Goal: Transaction & Acquisition: Purchase product/service

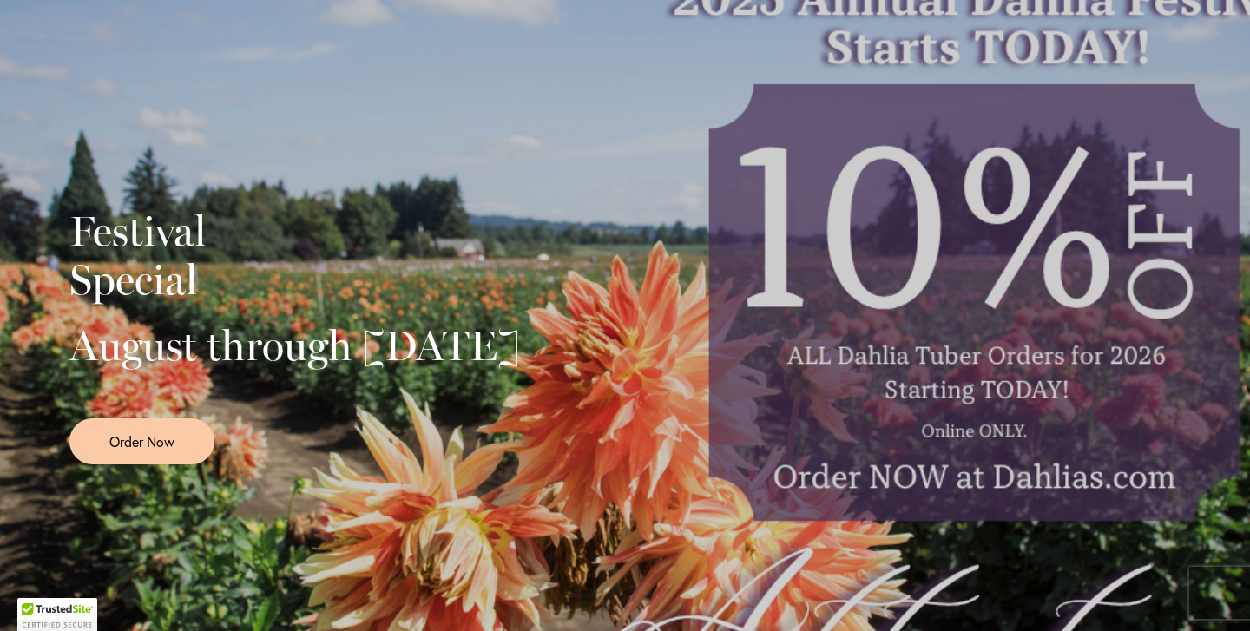
scroll to position [351, 0]
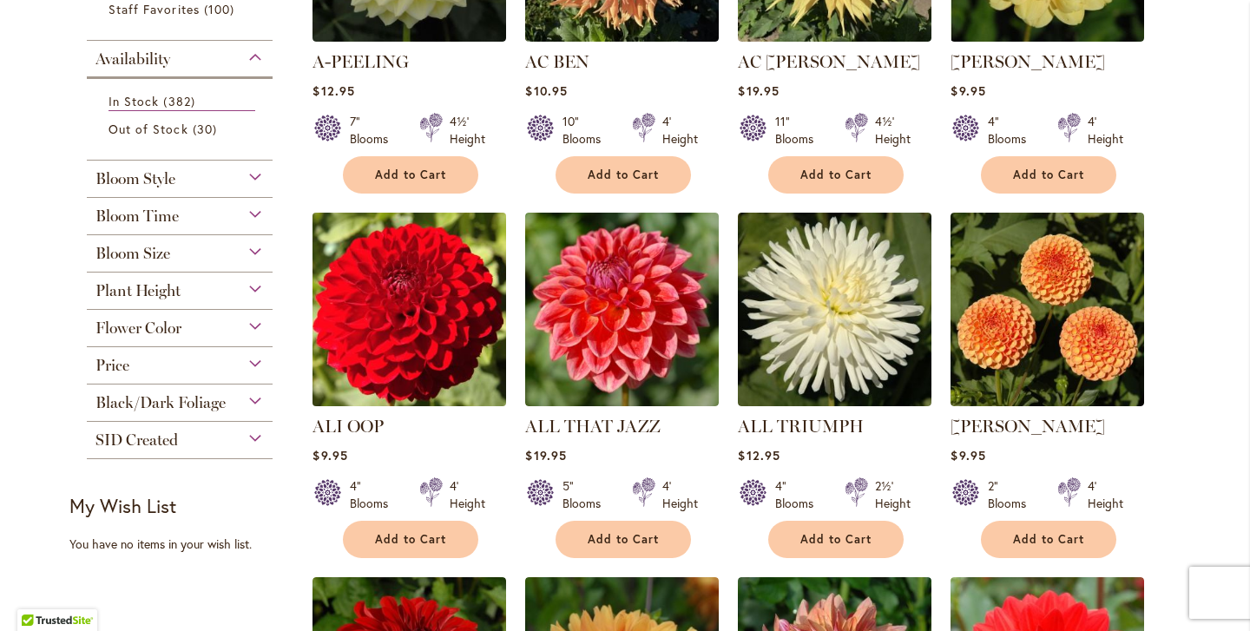
scroll to position [551, 0]
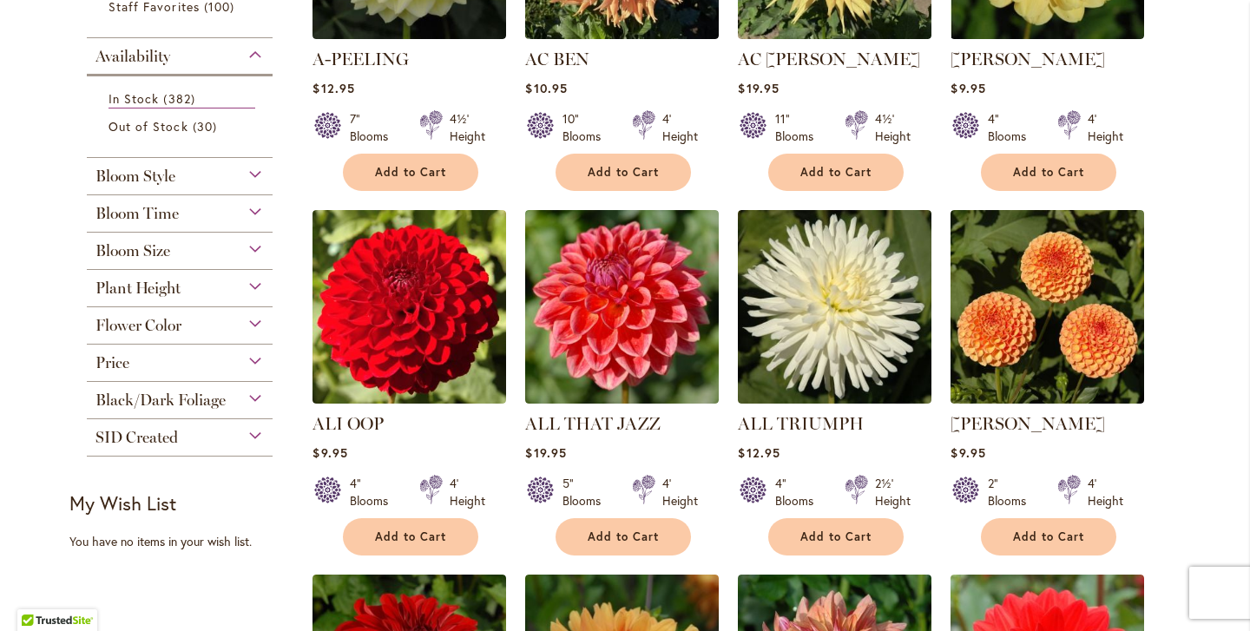
click at [246, 207] on div "Bloom Time" at bounding box center [180, 209] width 186 height 28
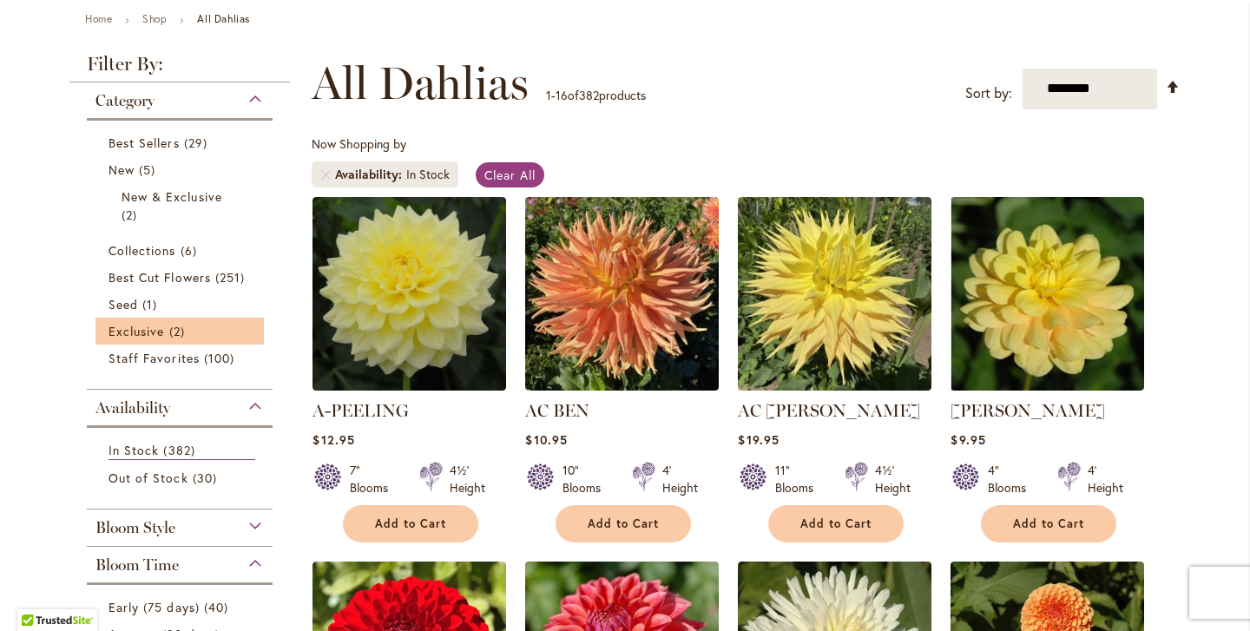
scroll to position [189, 0]
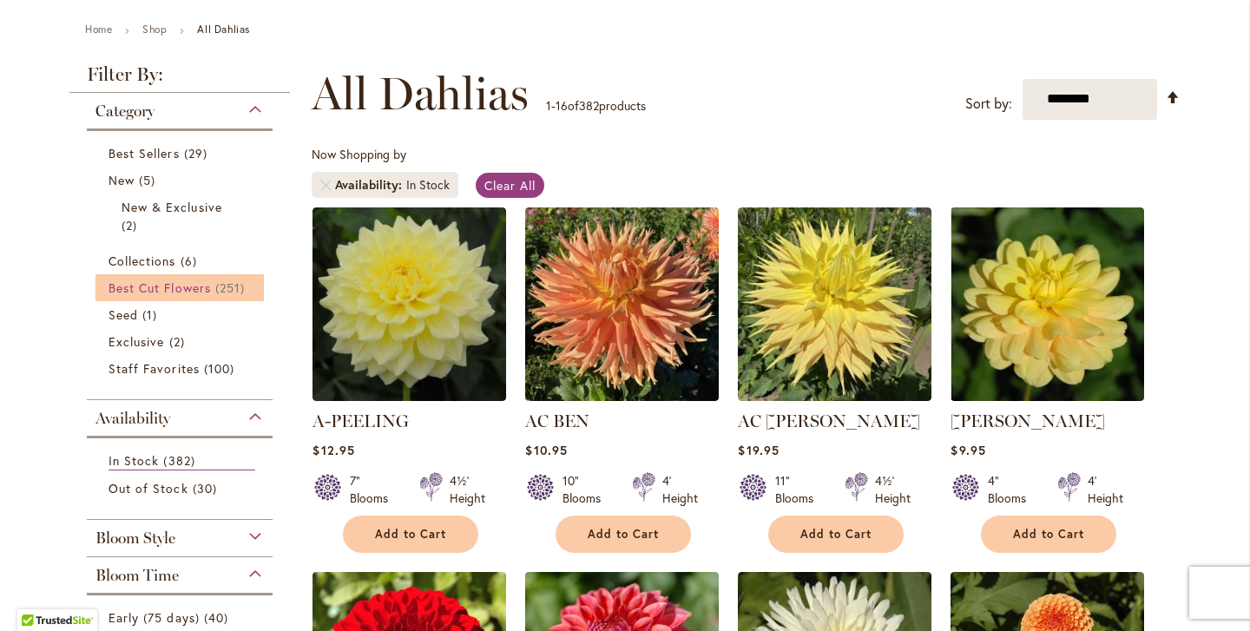
click at [192, 285] on span "Best Cut Flowers" at bounding box center [159, 287] width 102 height 16
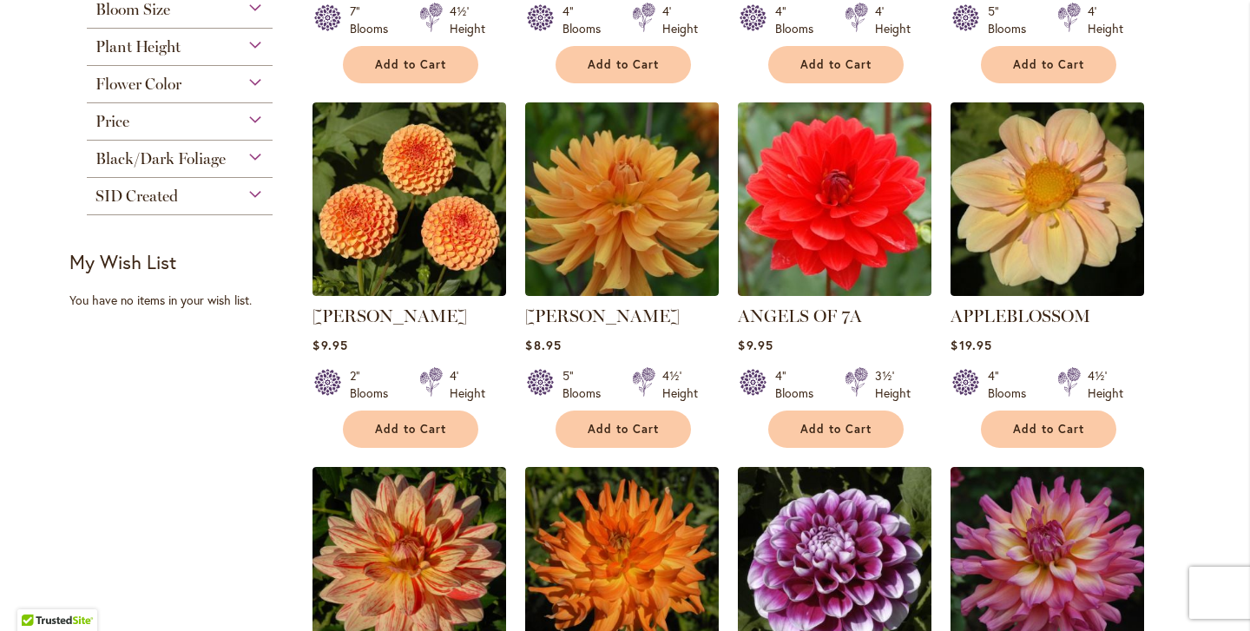
scroll to position [660, 0]
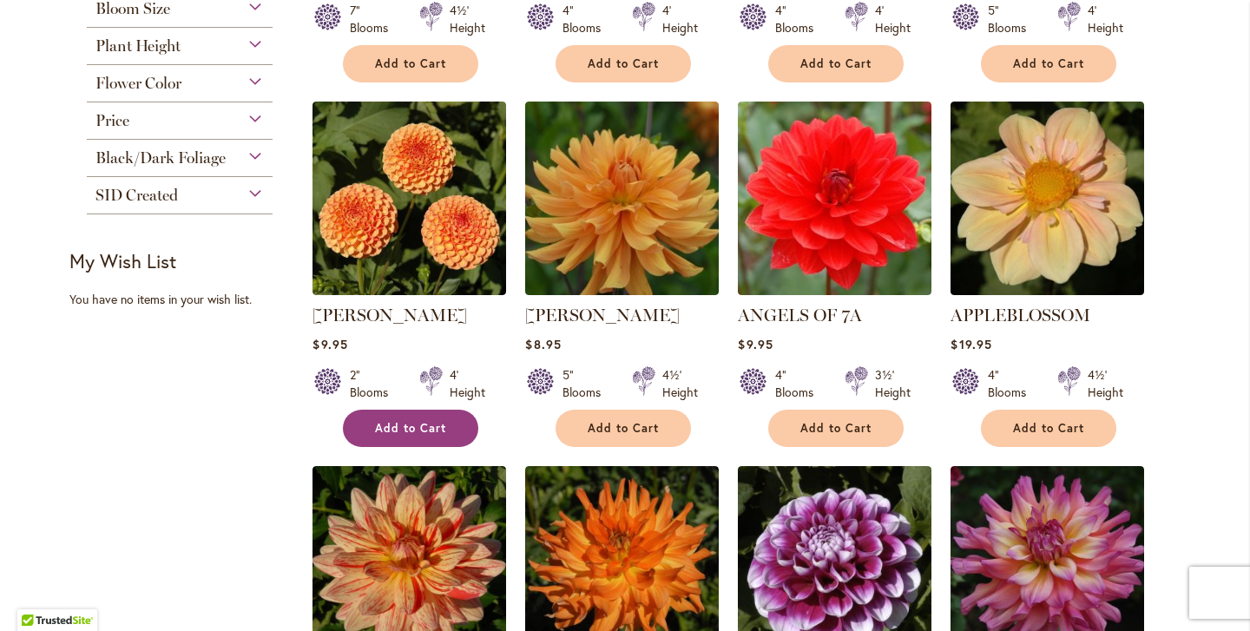
click at [430, 422] on span "Add to Cart" at bounding box center [410, 428] width 71 height 15
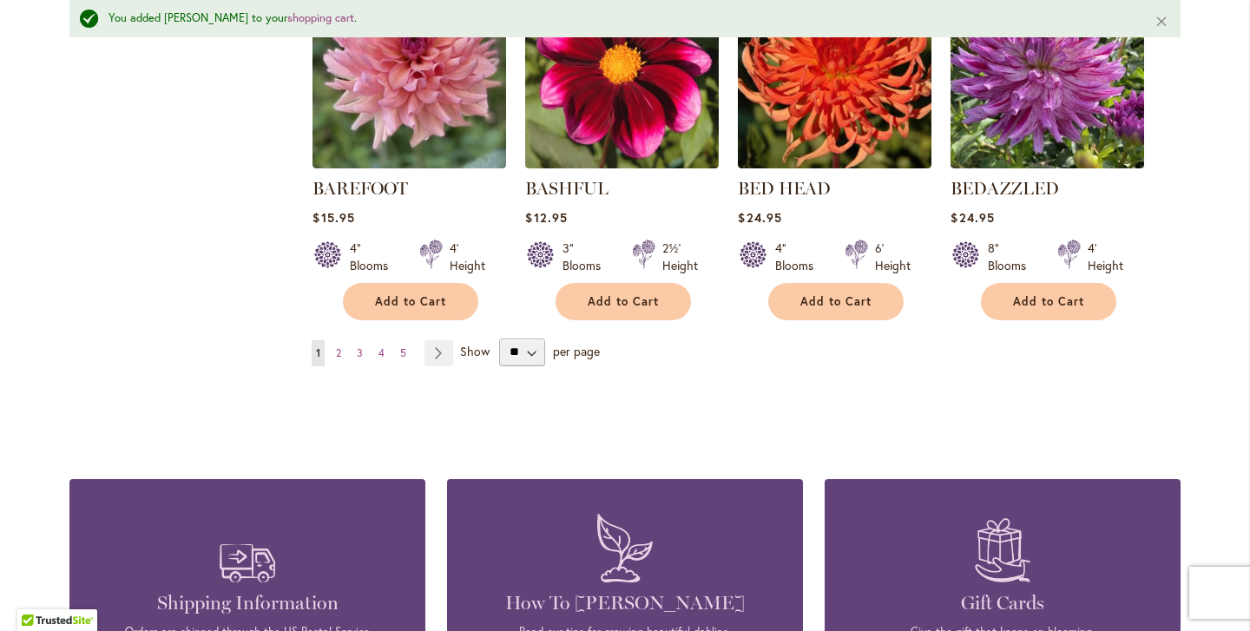
scroll to position [1603, 0]
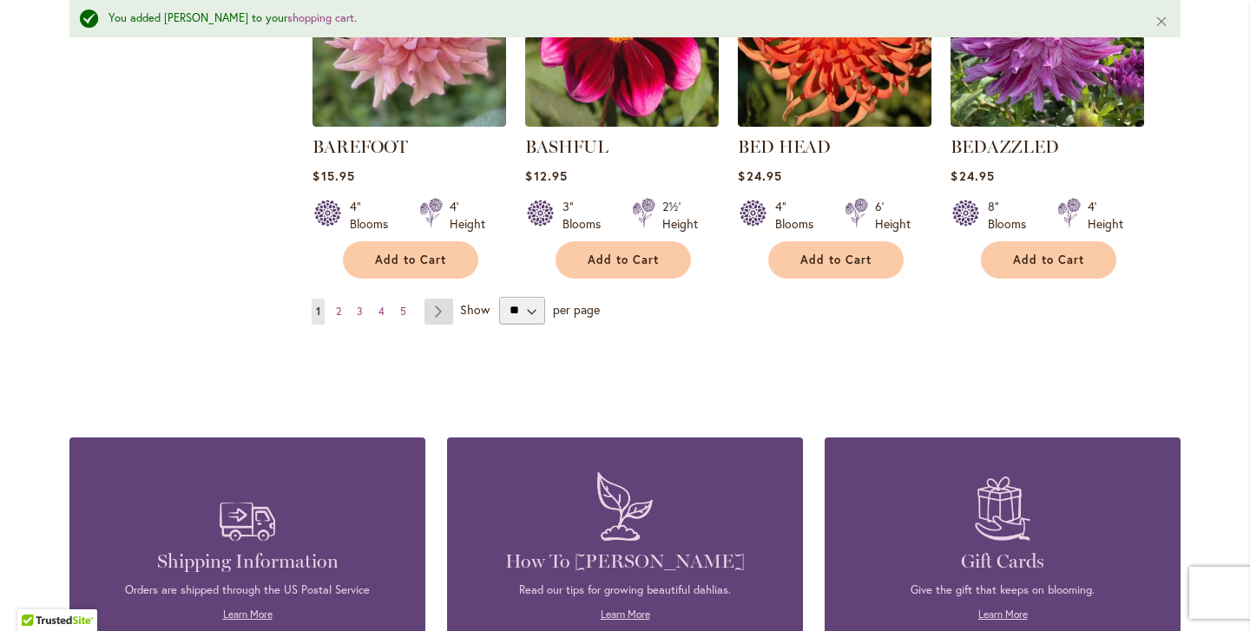
click at [444, 308] on link "Page Next" at bounding box center [438, 312] width 29 height 26
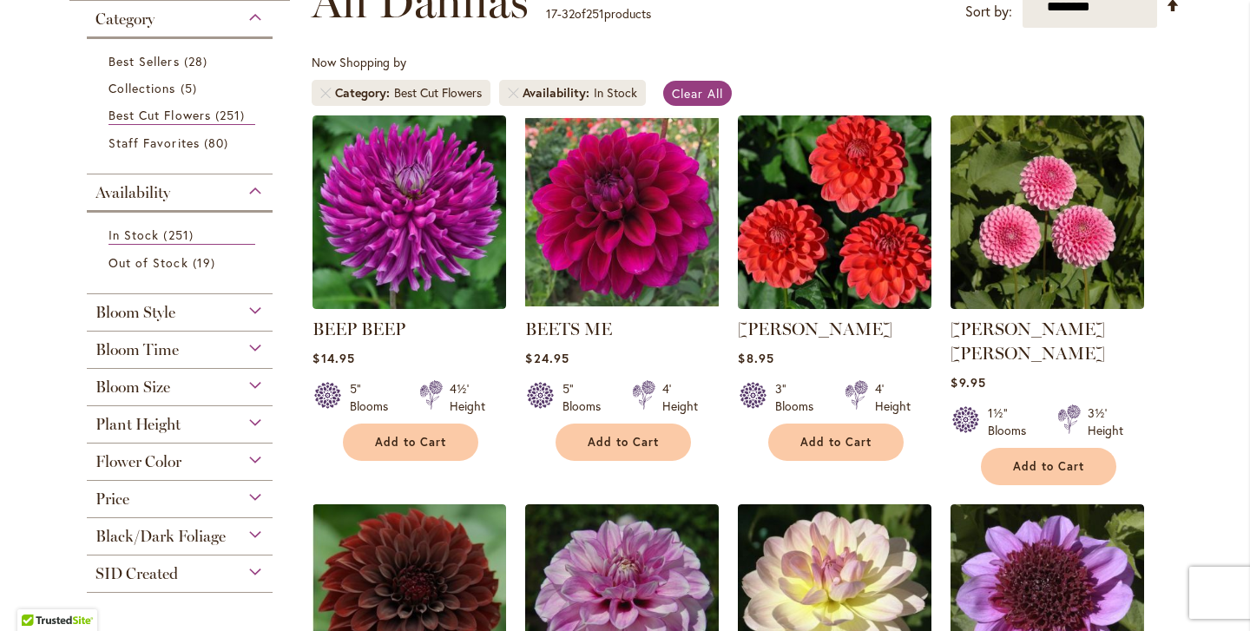
scroll to position [282, 0]
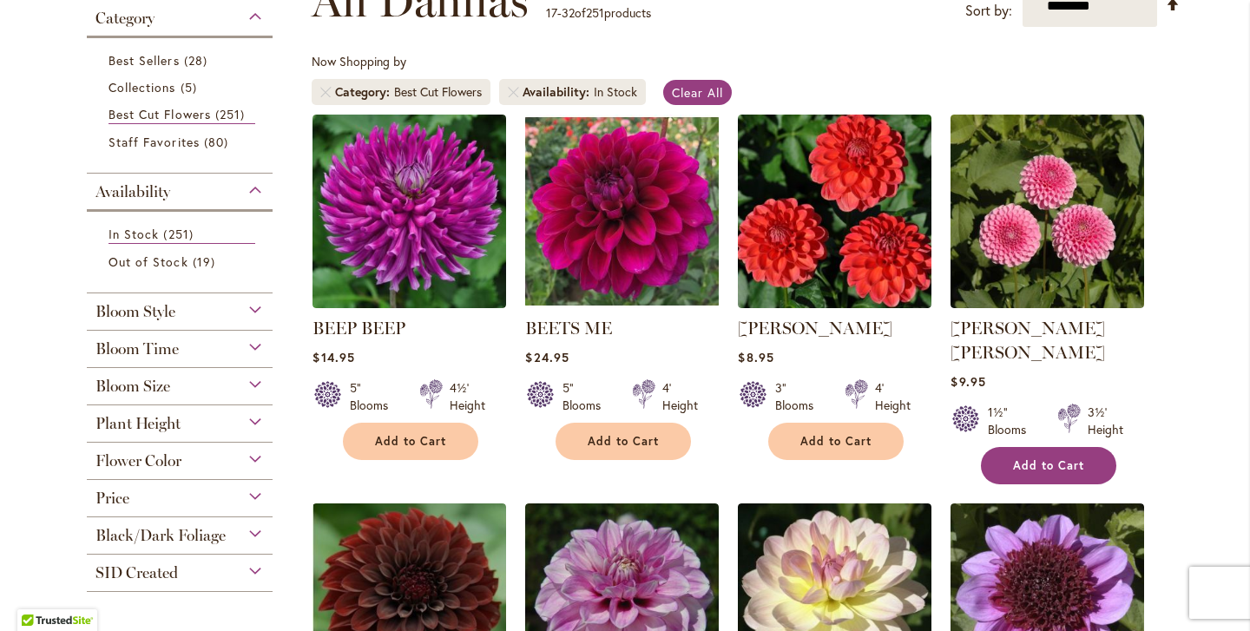
click at [1062, 458] on span "Add to Cart" at bounding box center [1048, 465] width 71 height 15
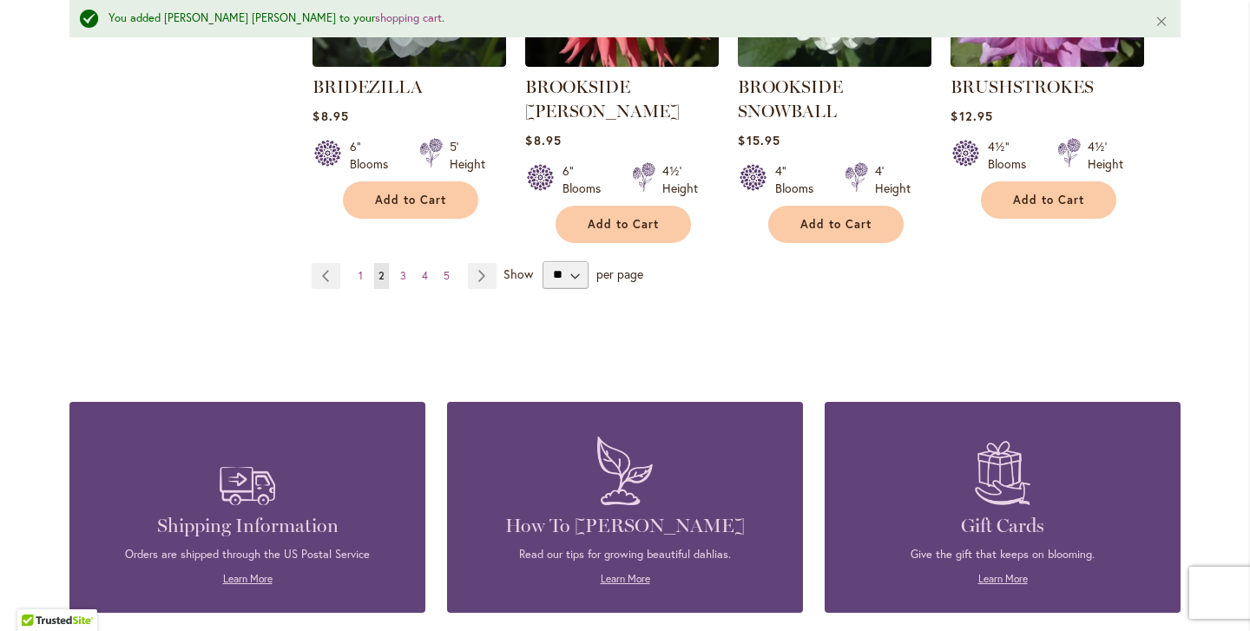
scroll to position [1688, 0]
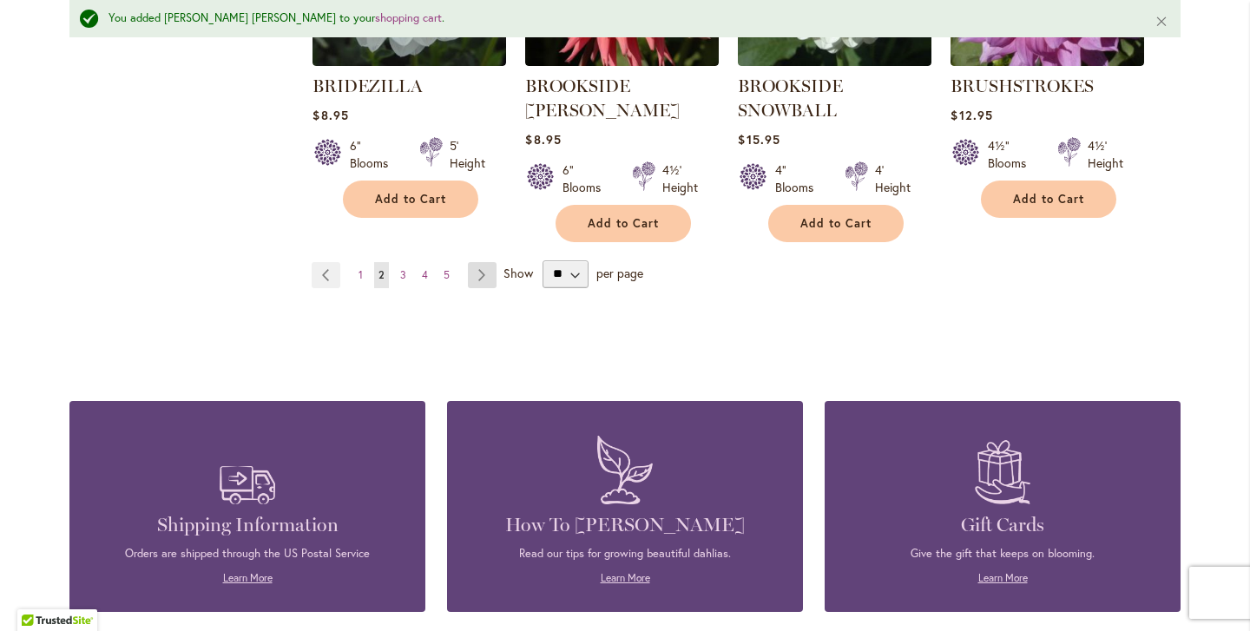
click at [479, 262] on link "Page Next" at bounding box center [482, 275] width 29 height 26
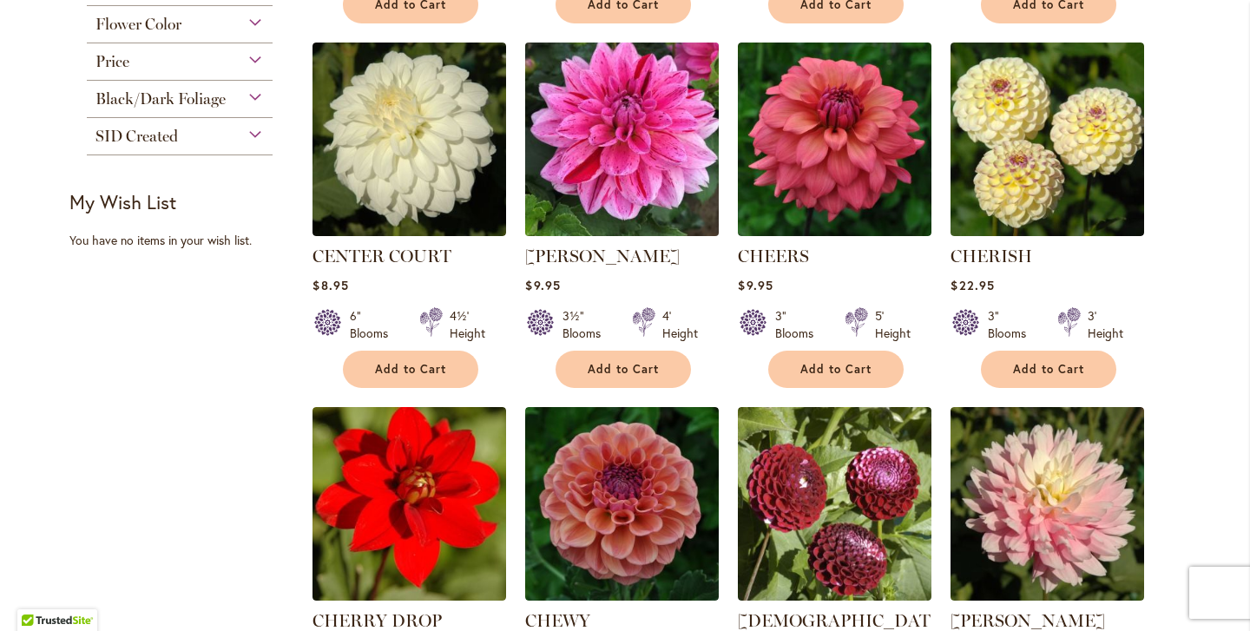
scroll to position [715, 0]
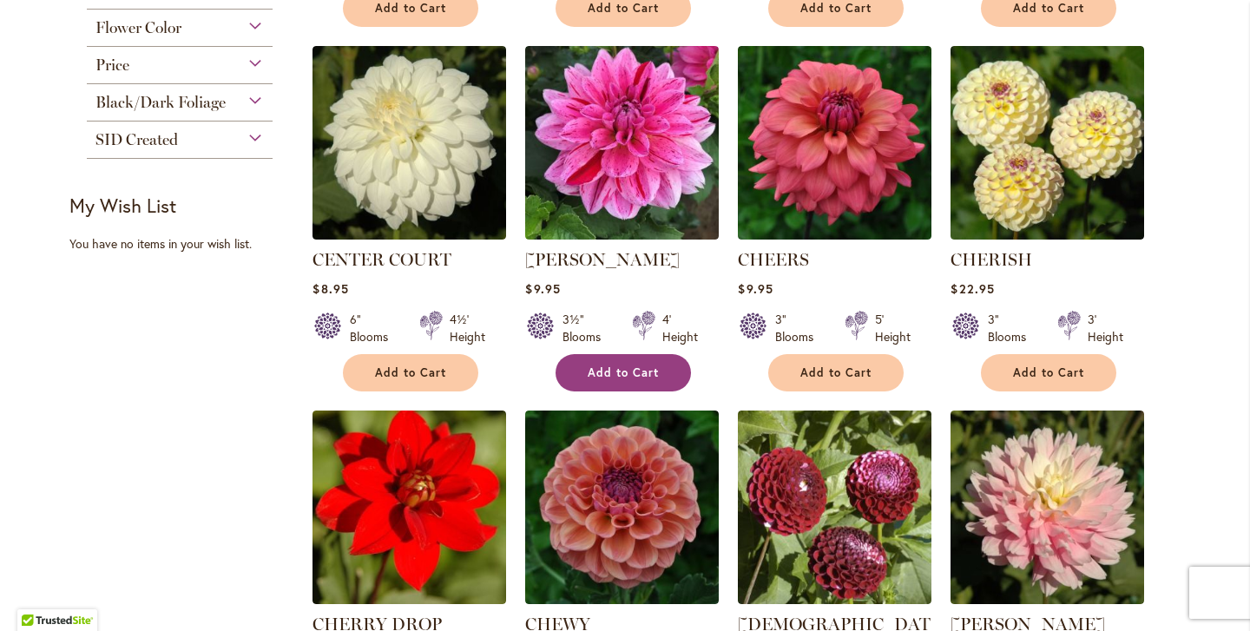
click at [632, 366] on span "Add to Cart" at bounding box center [623, 372] width 71 height 15
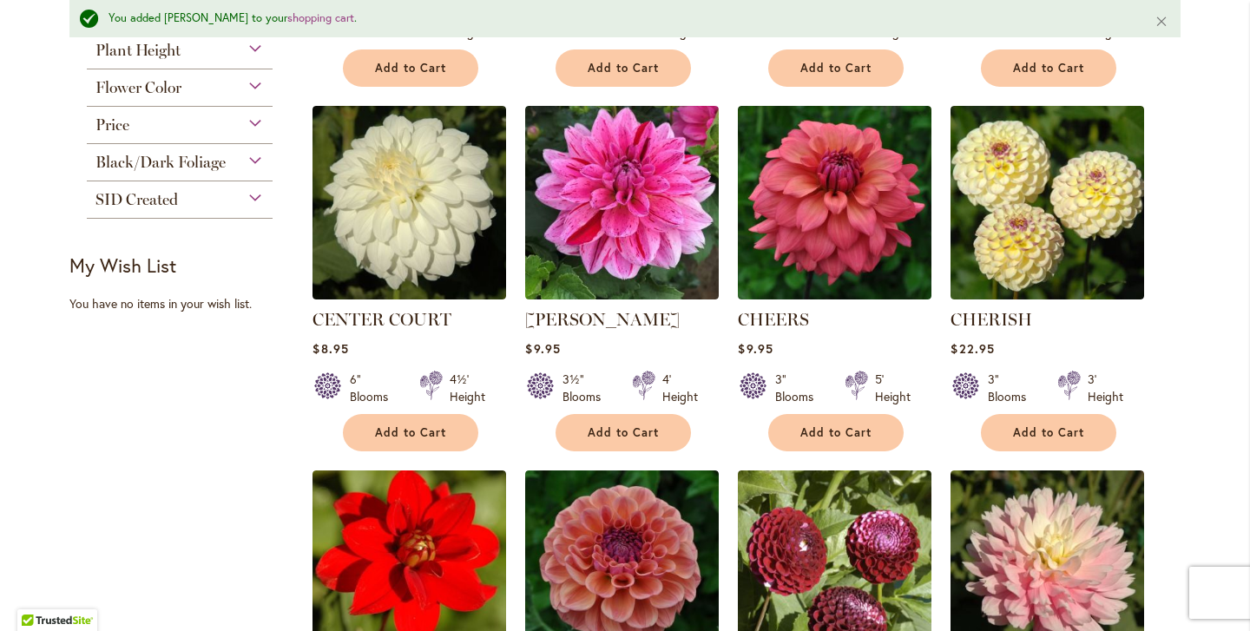
scroll to position [703, 0]
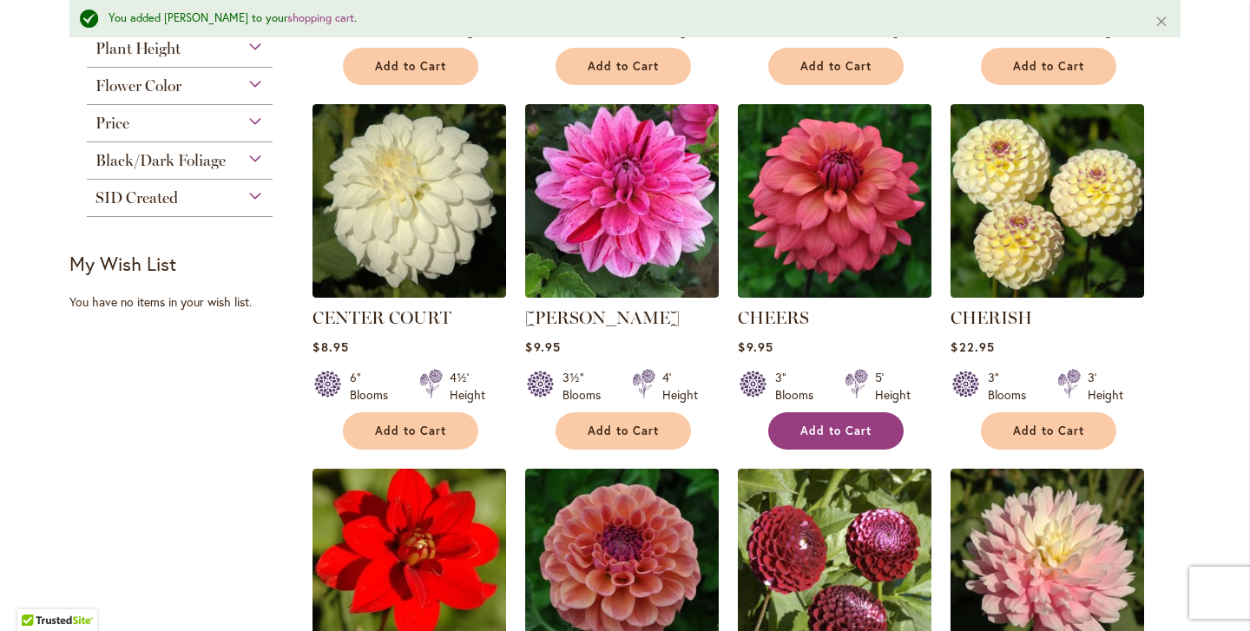
click at [848, 425] on span "Add to Cart" at bounding box center [835, 430] width 71 height 15
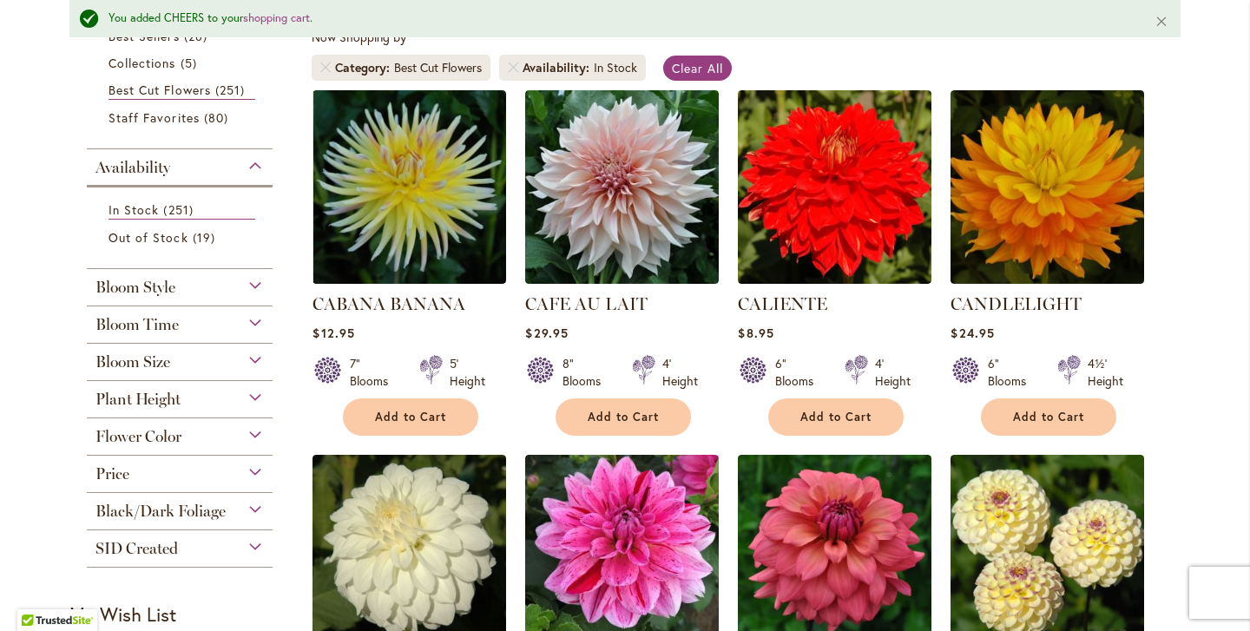
scroll to position [397, 0]
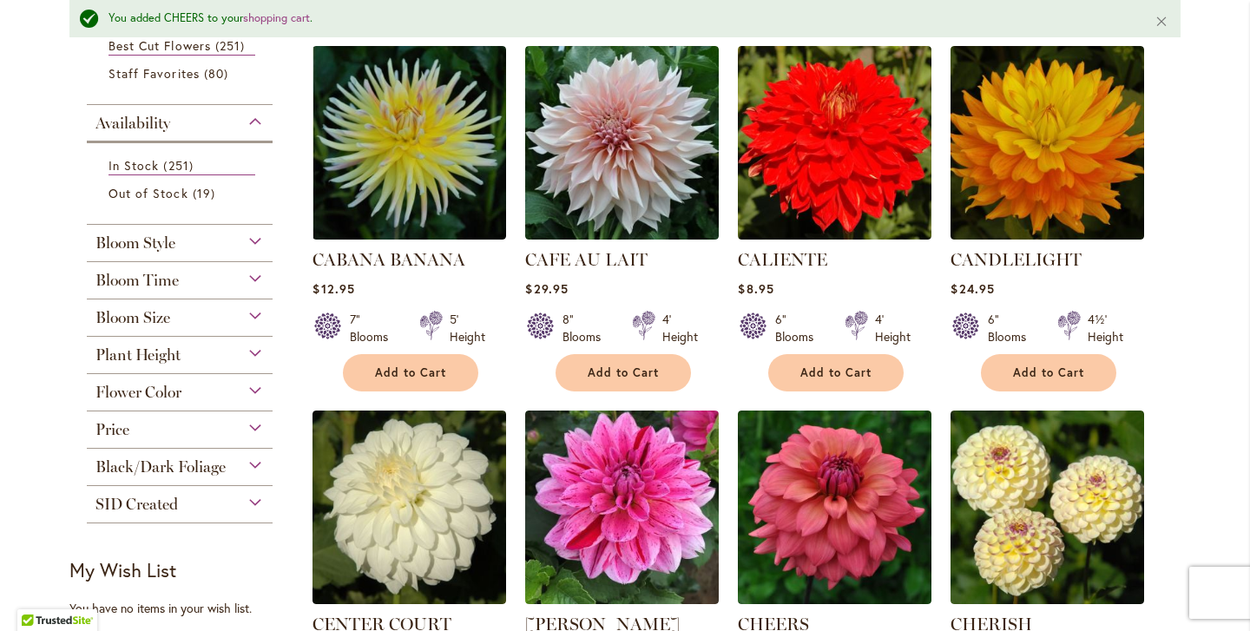
click at [253, 273] on div "Bloom Time" at bounding box center [180, 276] width 186 height 28
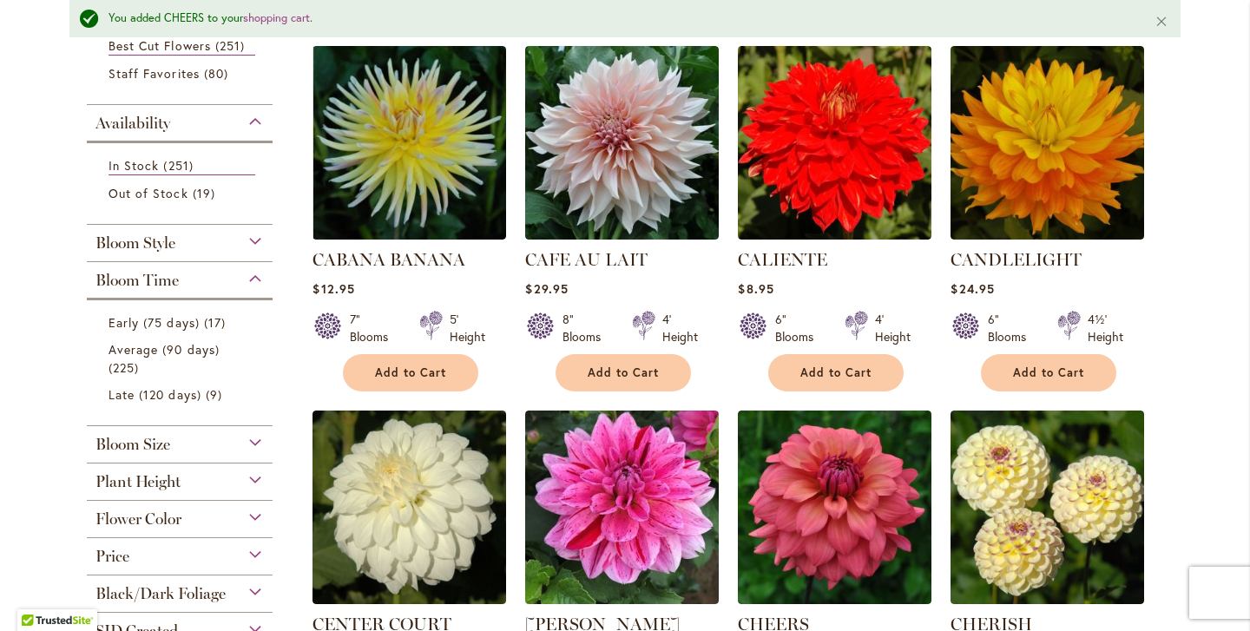
click at [250, 435] on div "Bloom Size" at bounding box center [180, 440] width 186 height 28
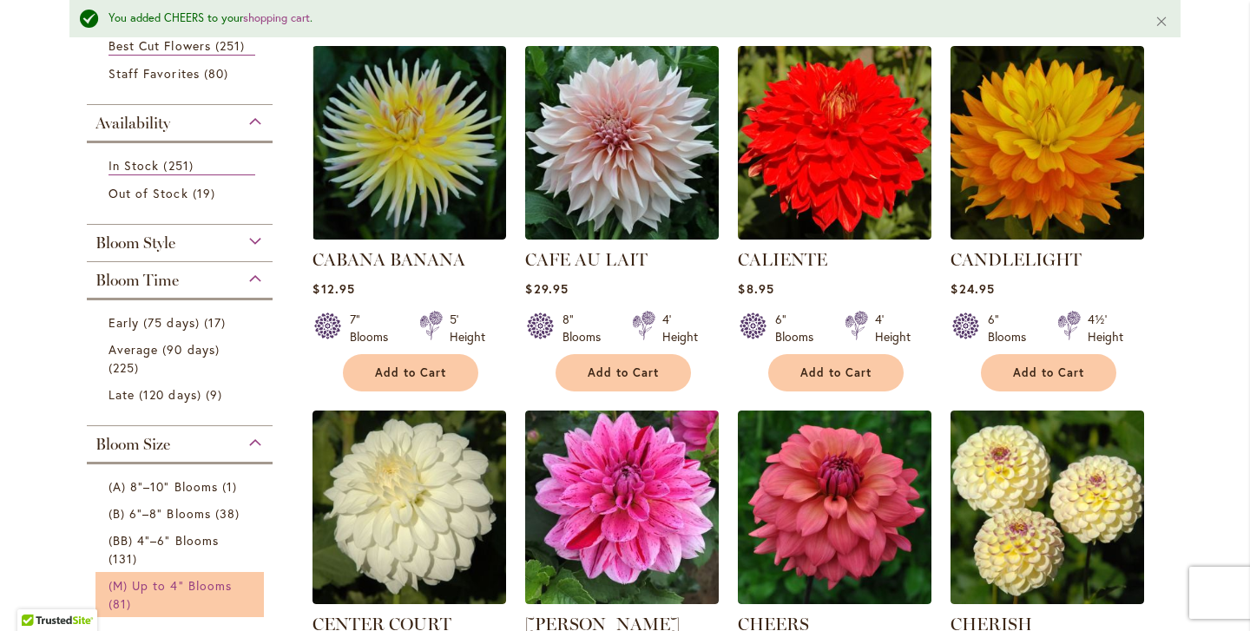
click at [194, 577] on span "(M) Up to 4" Blooms" at bounding box center [169, 585] width 123 height 16
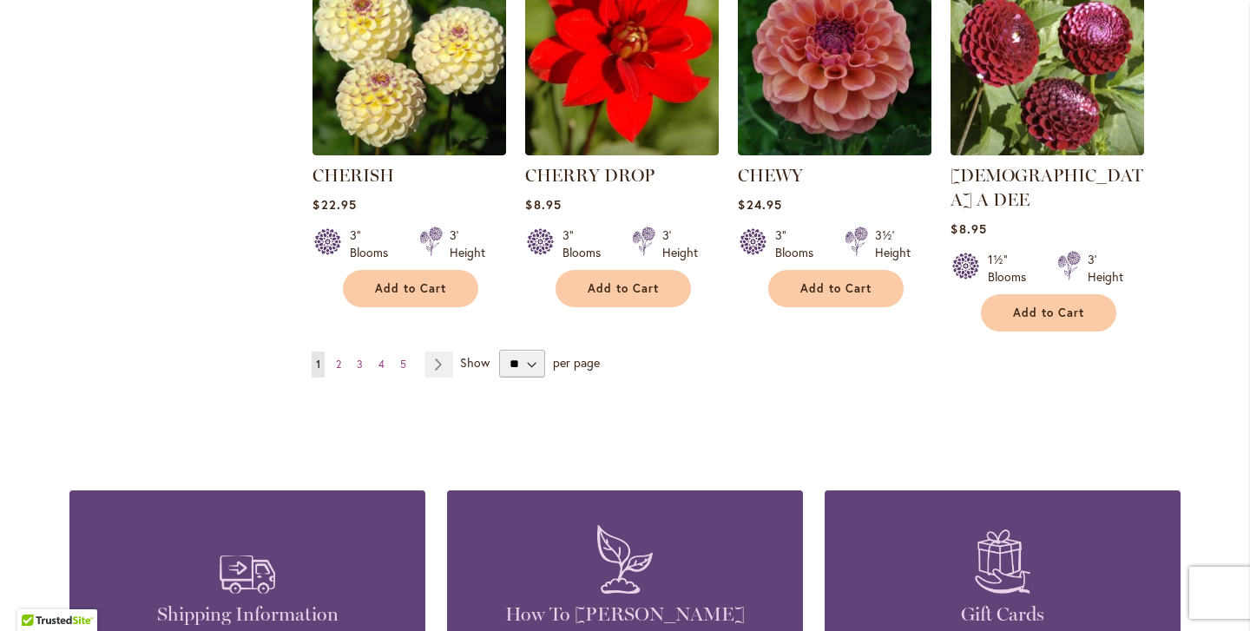
scroll to position [1569, 0]
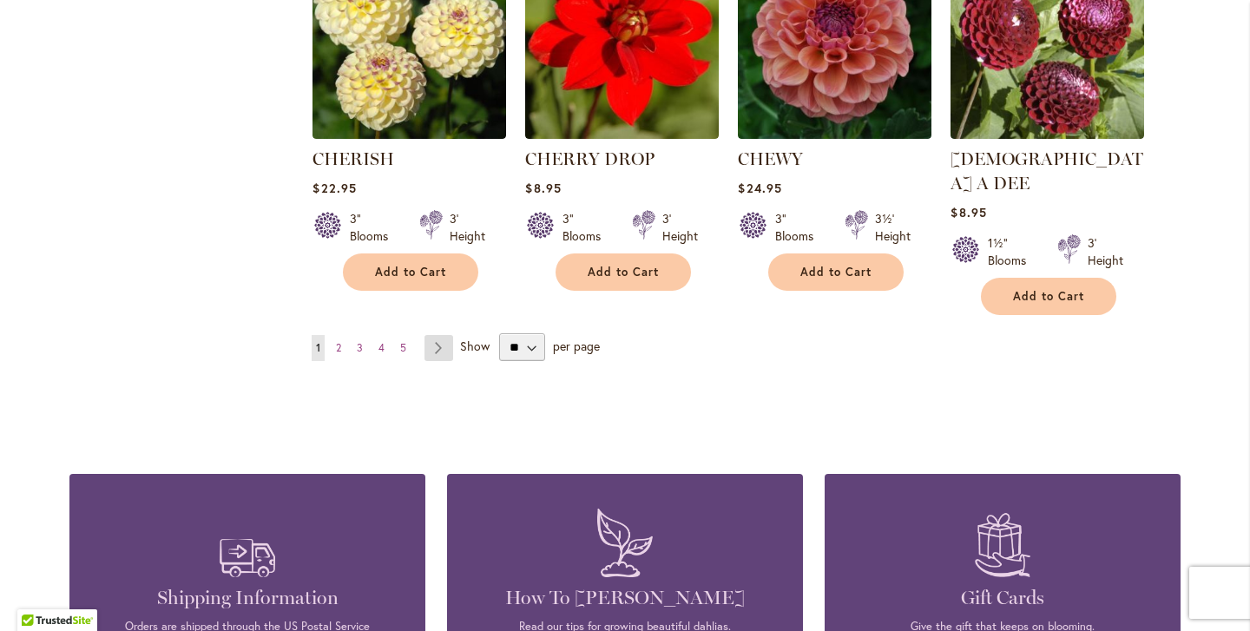
click at [440, 335] on link "Page Next" at bounding box center [438, 348] width 29 height 26
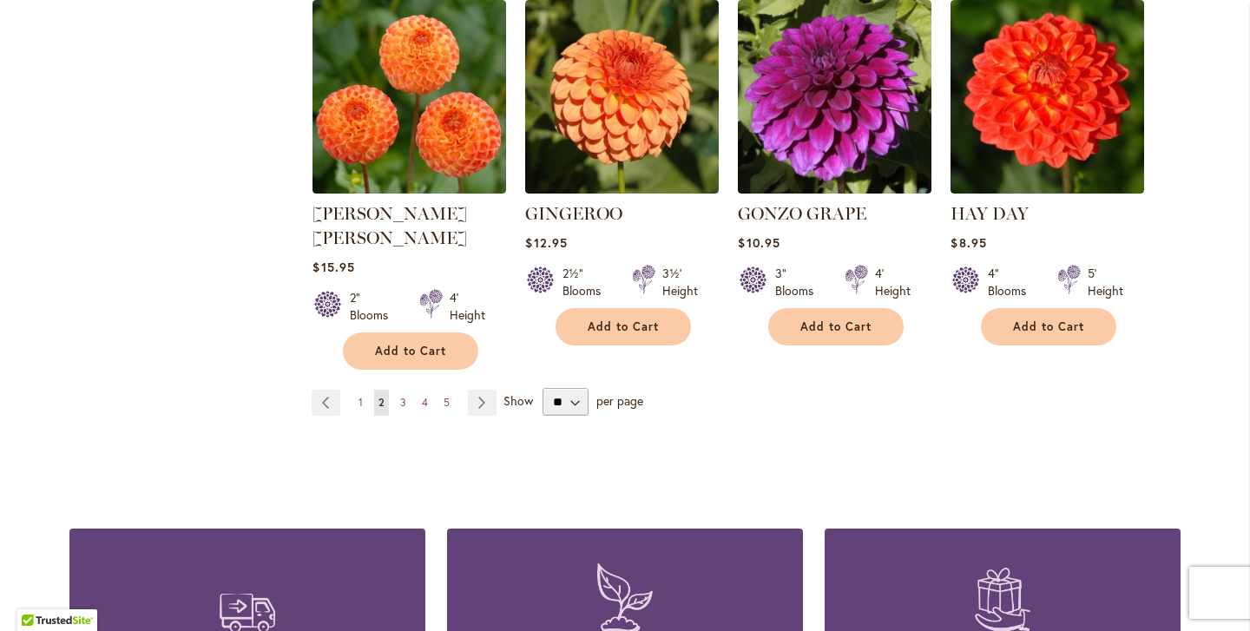
scroll to position [1547, 0]
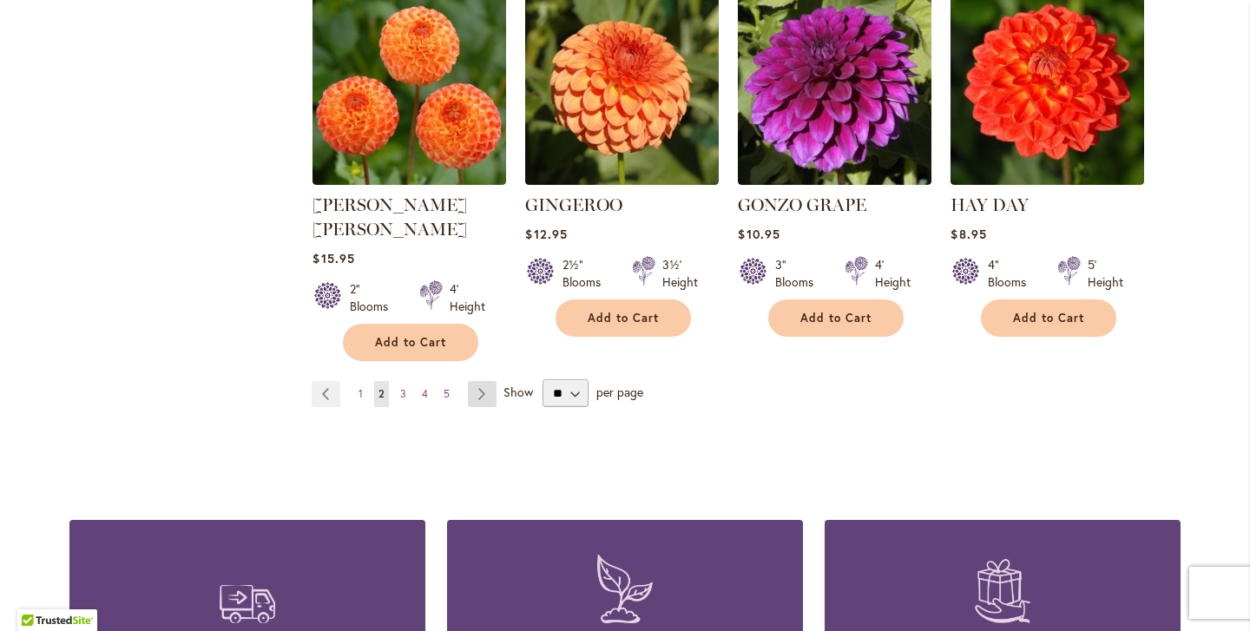
click at [476, 381] on link "Page Next" at bounding box center [482, 394] width 29 height 26
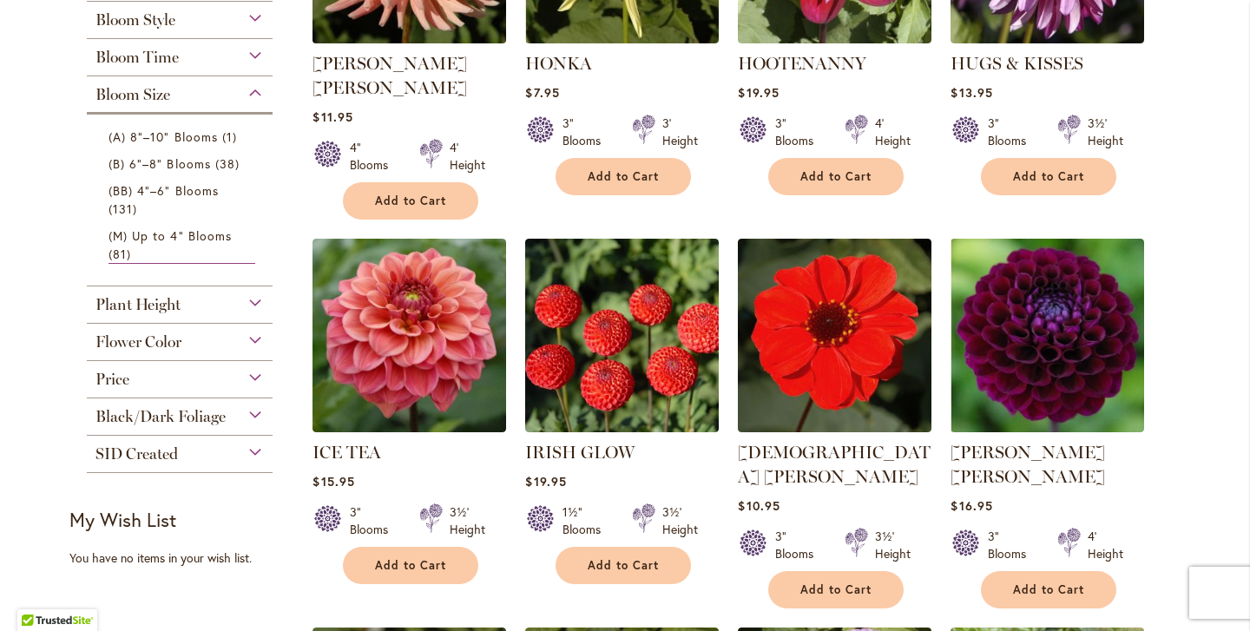
scroll to position [551, 0]
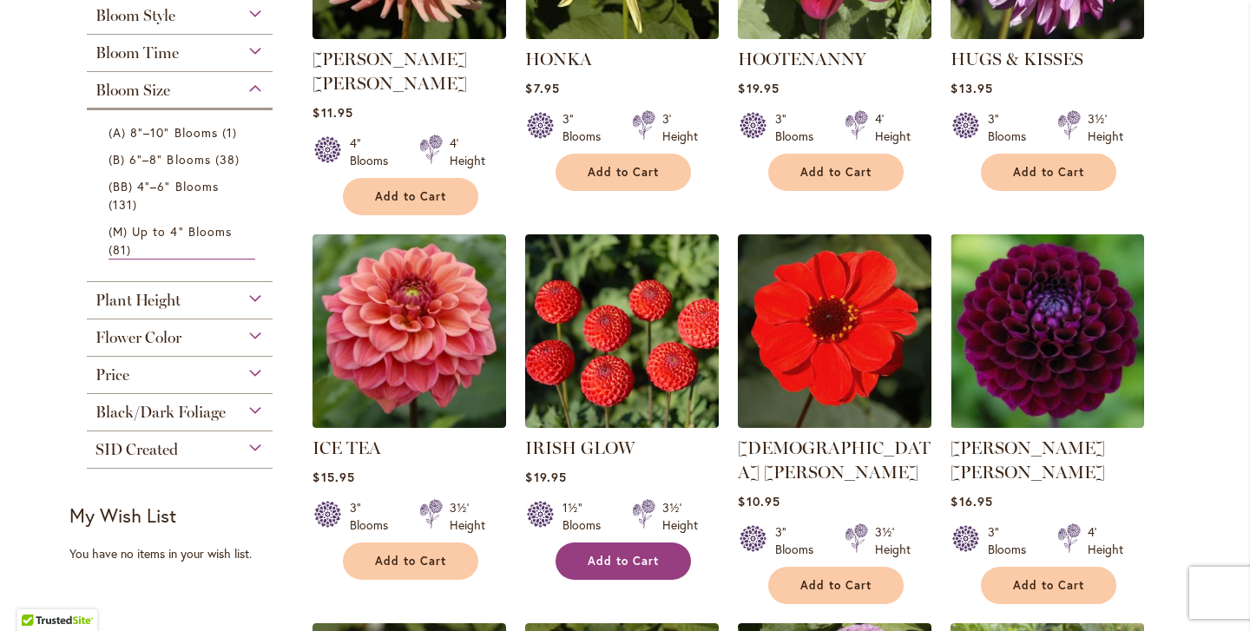
click at [629, 554] on span "Add to Cart" at bounding box center [623, 561] width 71 height 15
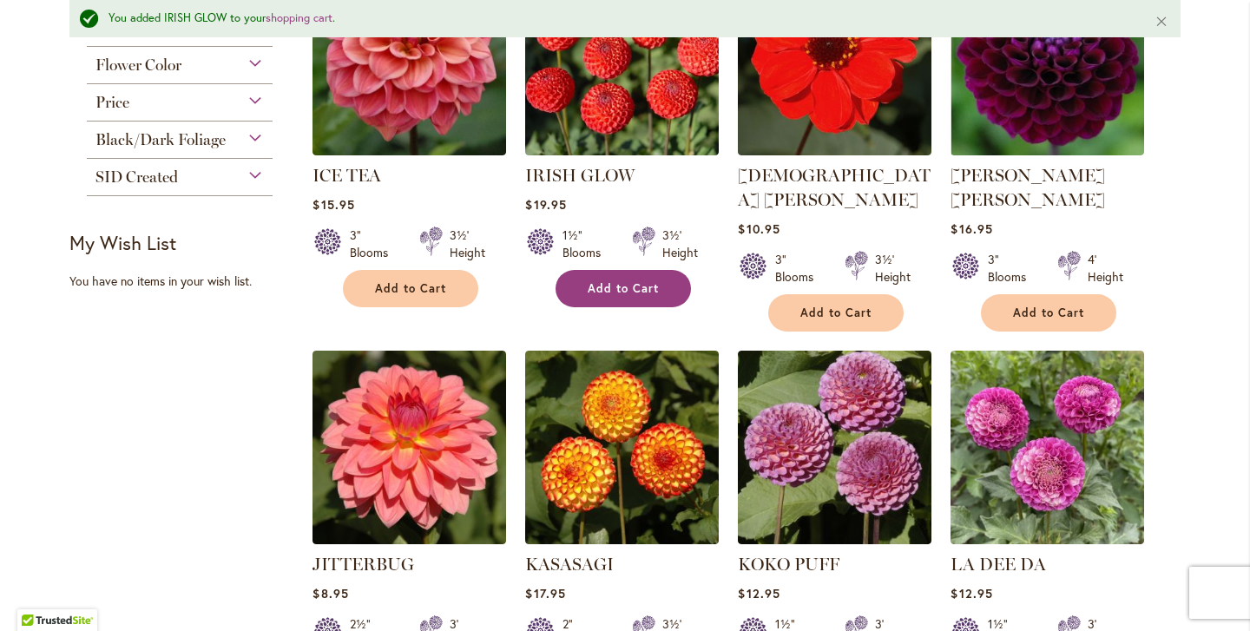
scroll to position [892, 0]
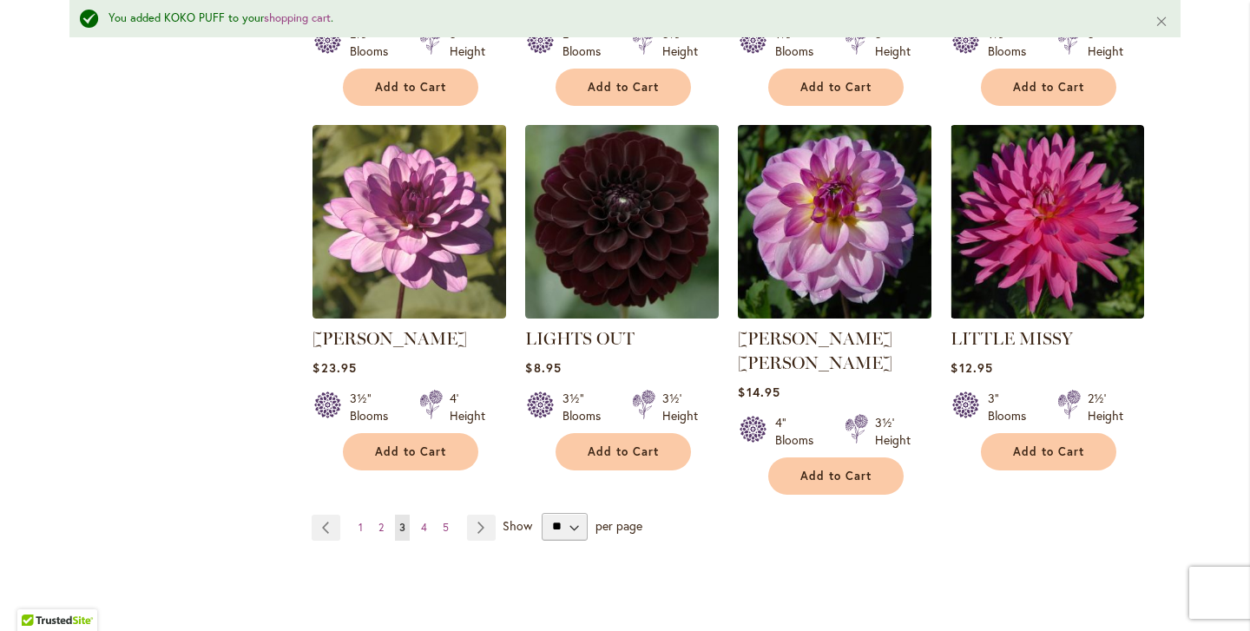
scroll to position [1461, 0]
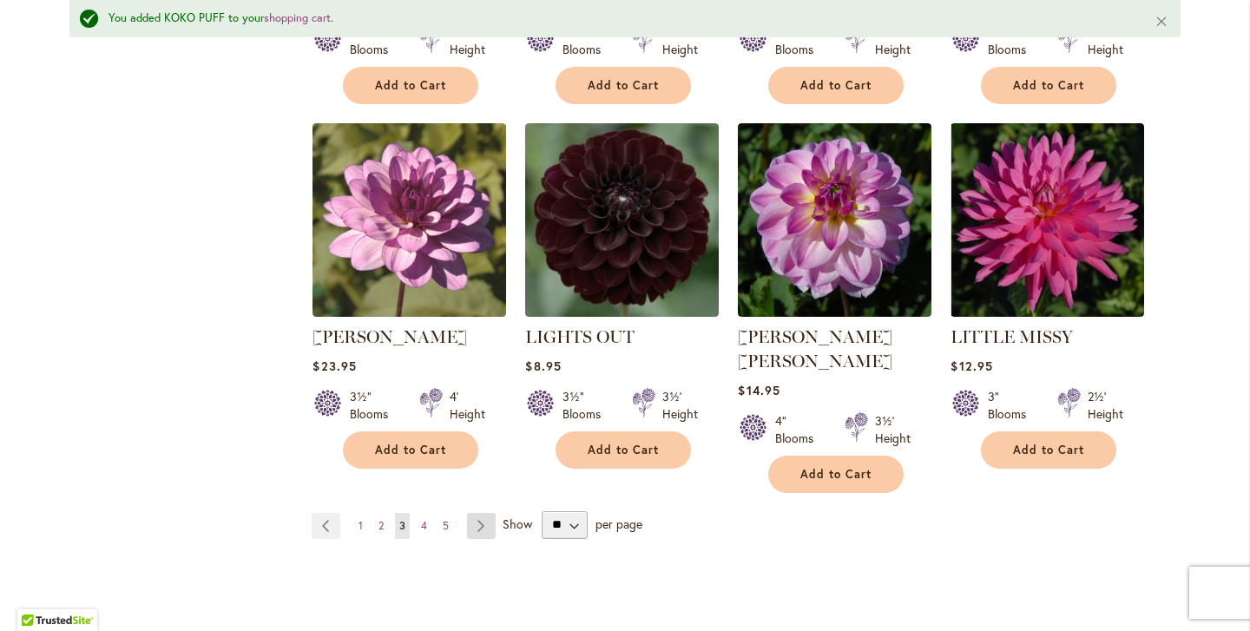
click at [475, 513] on link "Page Next" at bounding box center [481, 526] width 29 height 26
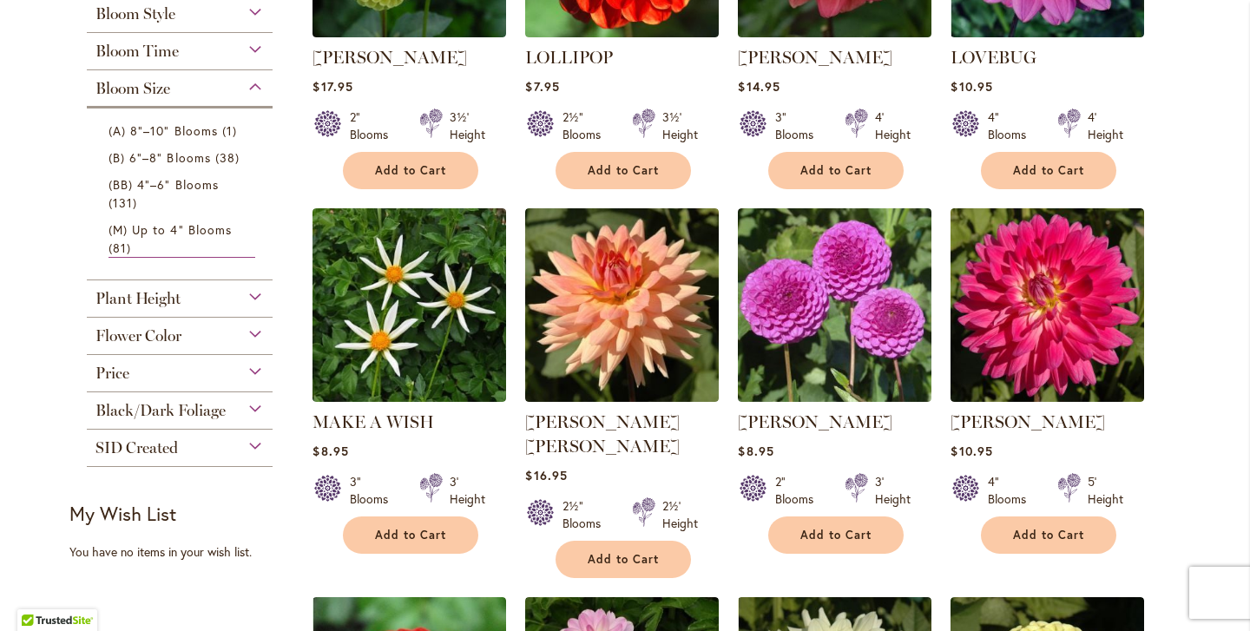
scroll to position [570, 0]
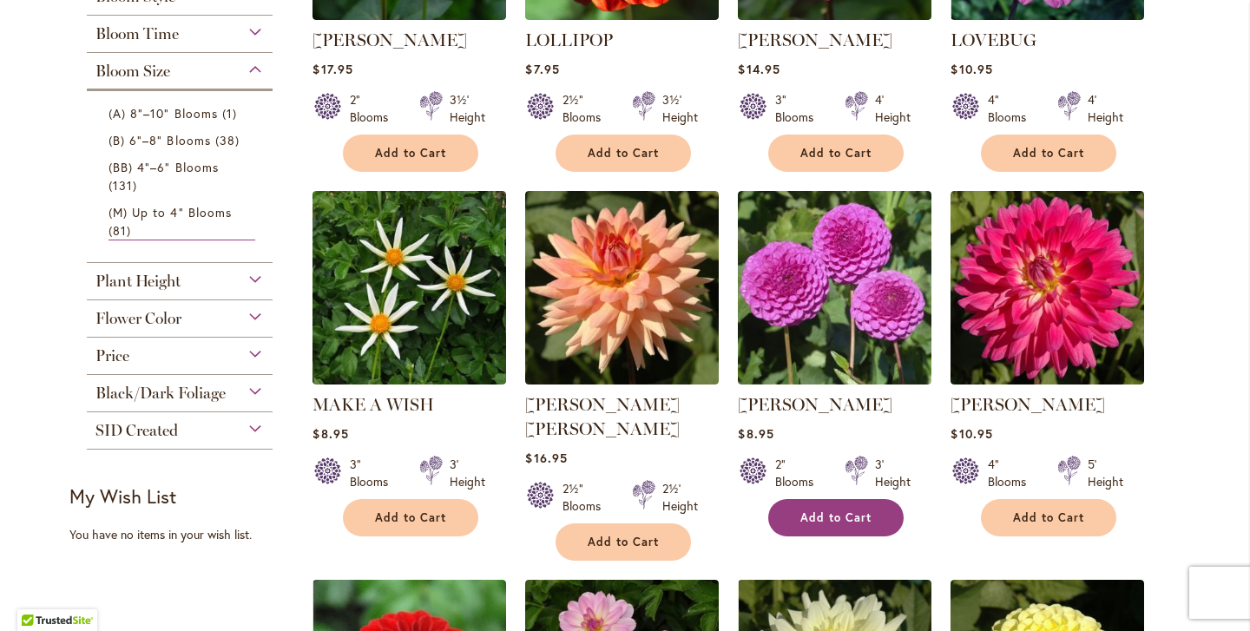
click at [849, 525] on button "Add to Cart" at bounding box center [835, 517] width 135 height 37
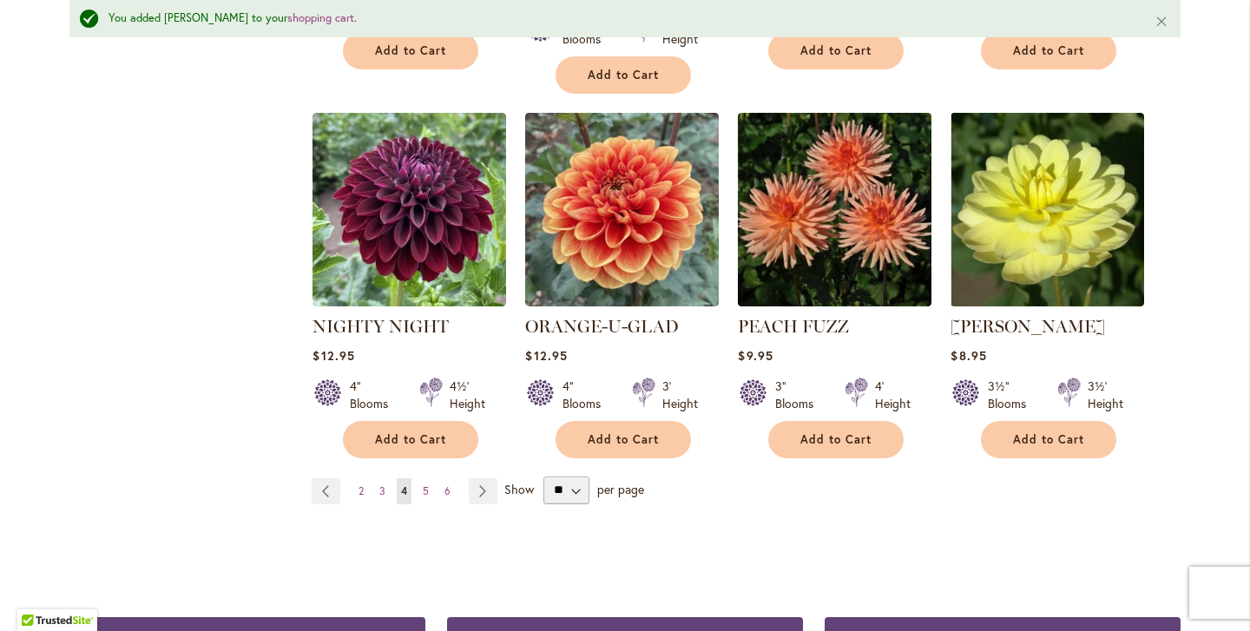
scroll to position [1481, 0]
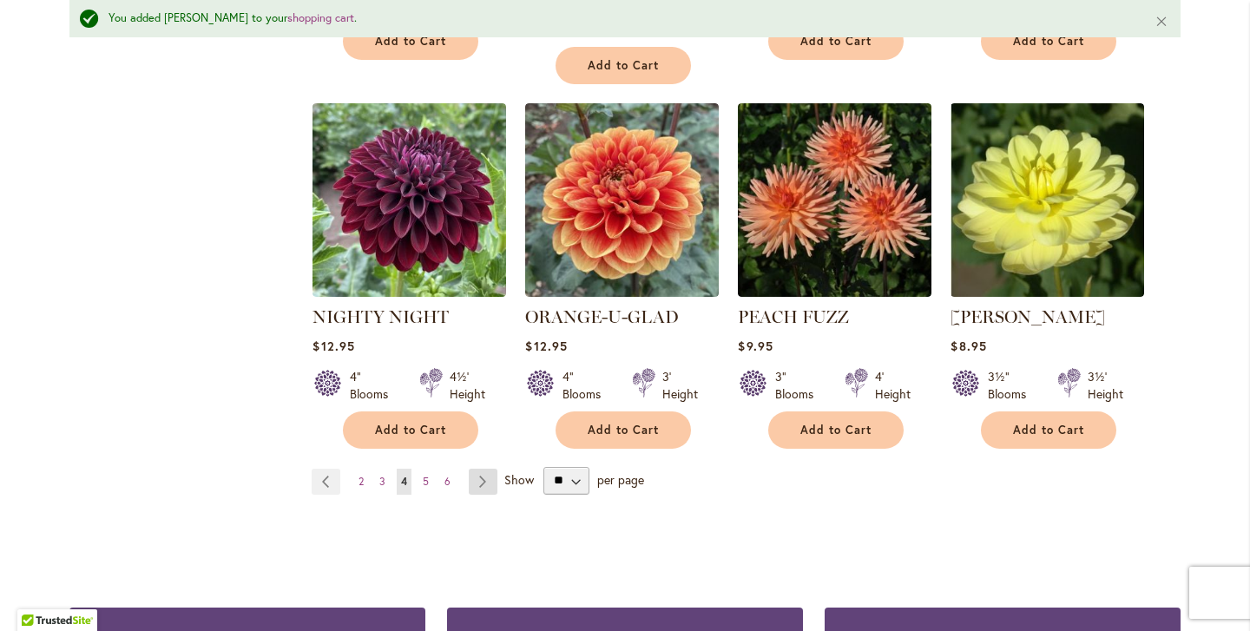
click at [484, 469] on link "Page Next" at bounding box center [483, 482] width 29 height 26
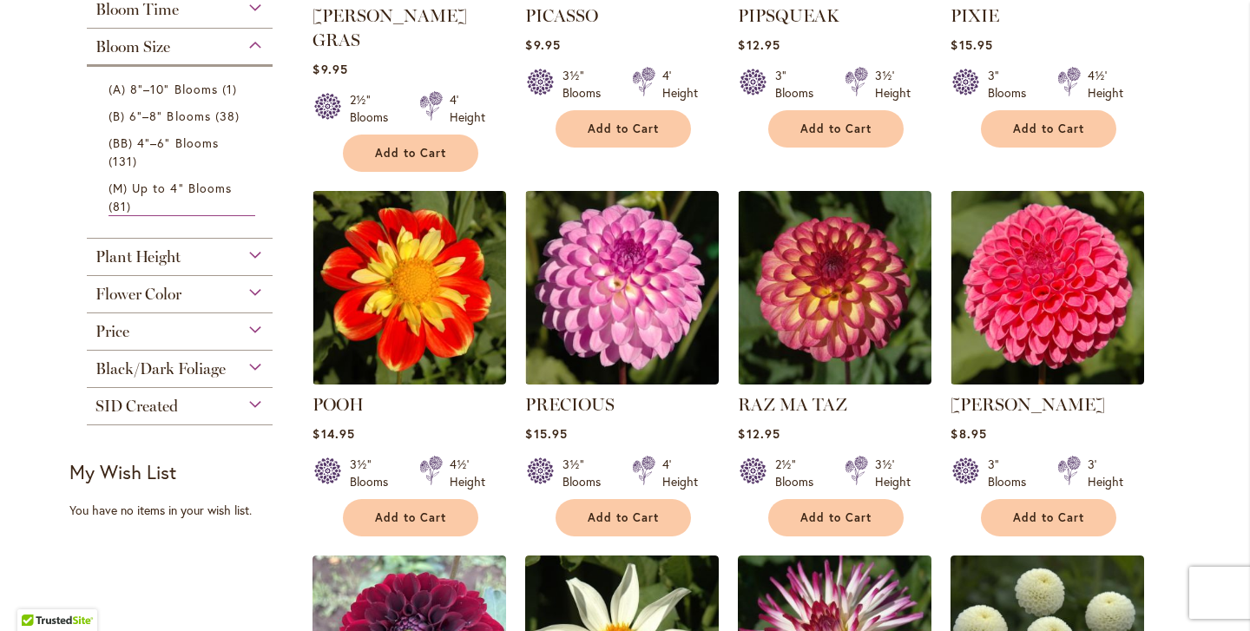
scroll to position [602, 0]
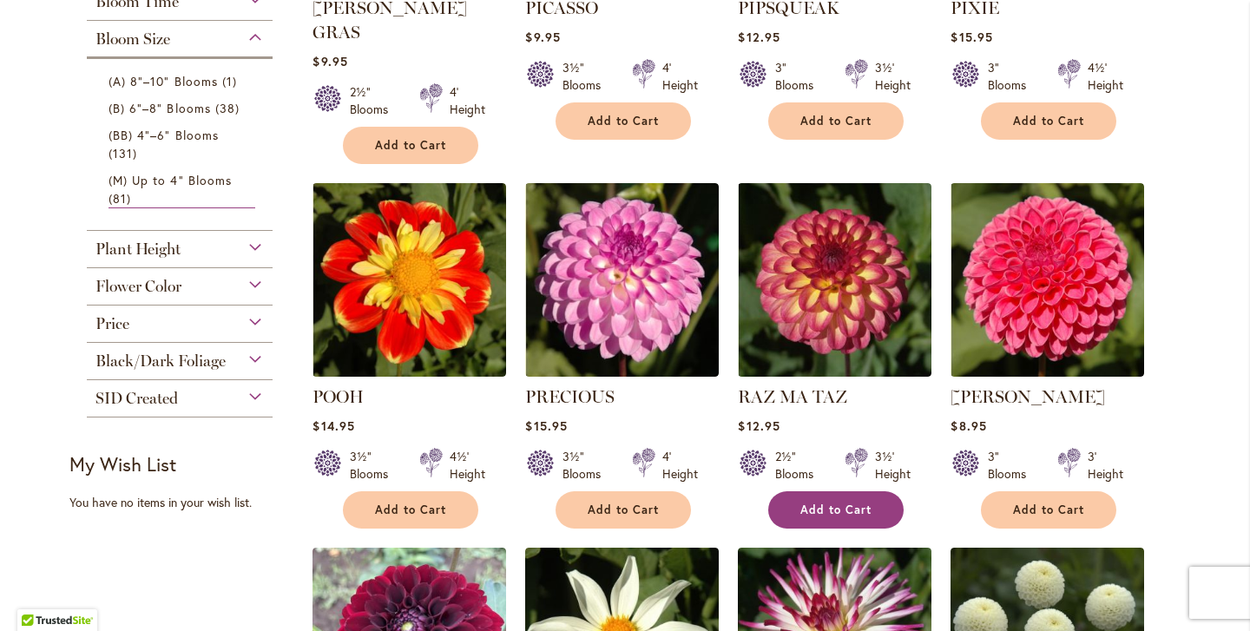
click at [827, 502] on span "Add to Cart" at bounding box center [835, 509] width 71 height 15
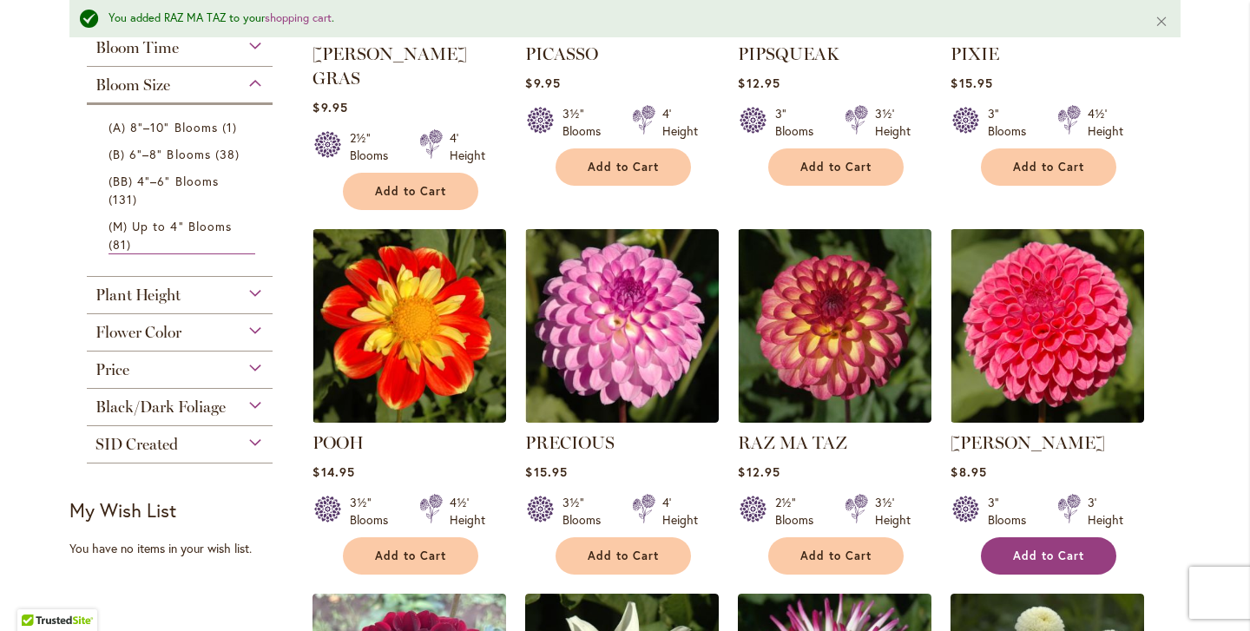
click at [1066, 548] on span "Add to Cart" at bounding box center [1048, 555] width 71 height 15
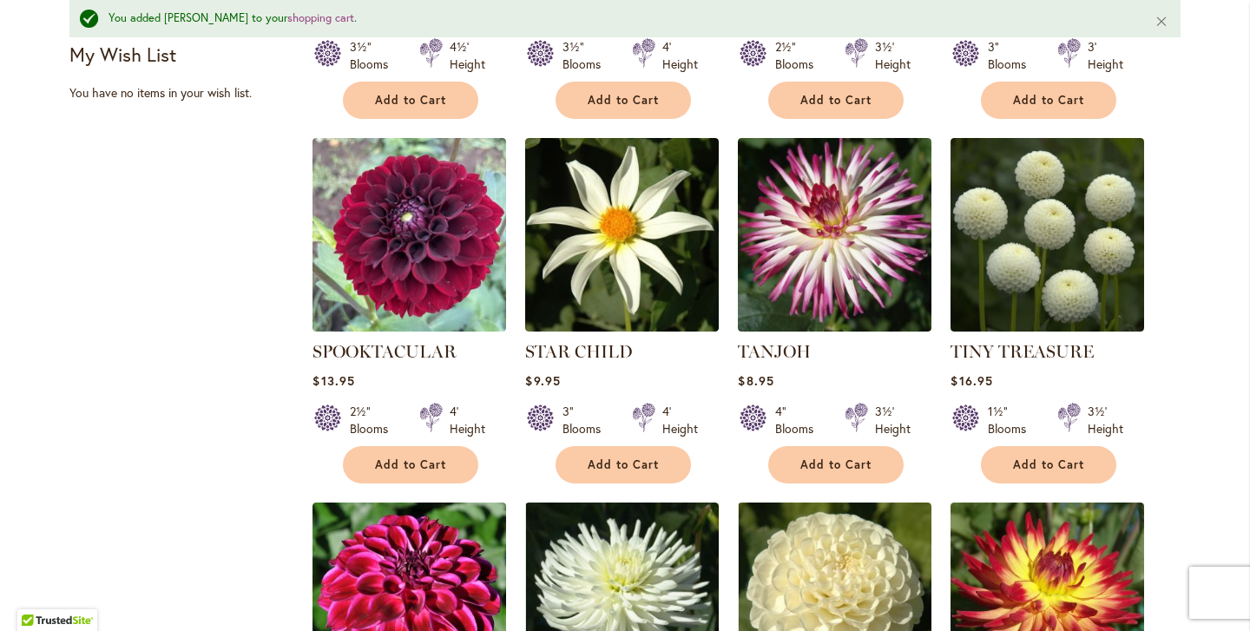
scroll to position [1059, 0]
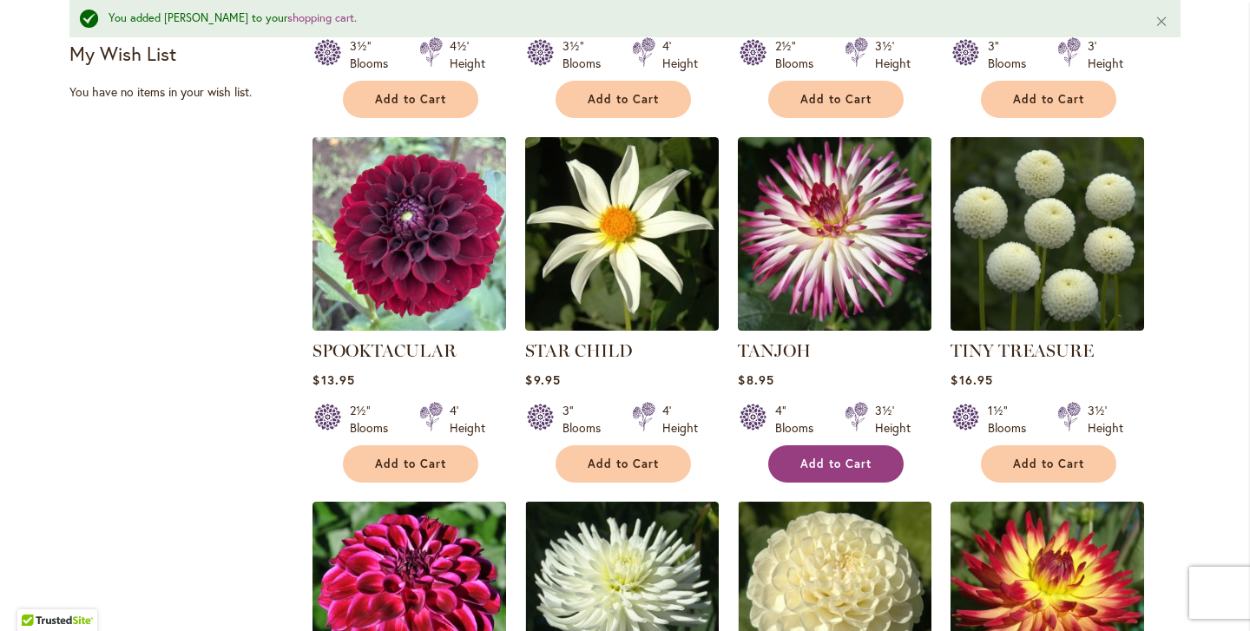
click at [837, 456] on span "Add to Cart" at bounding box center [835, 463] width 71 height 15
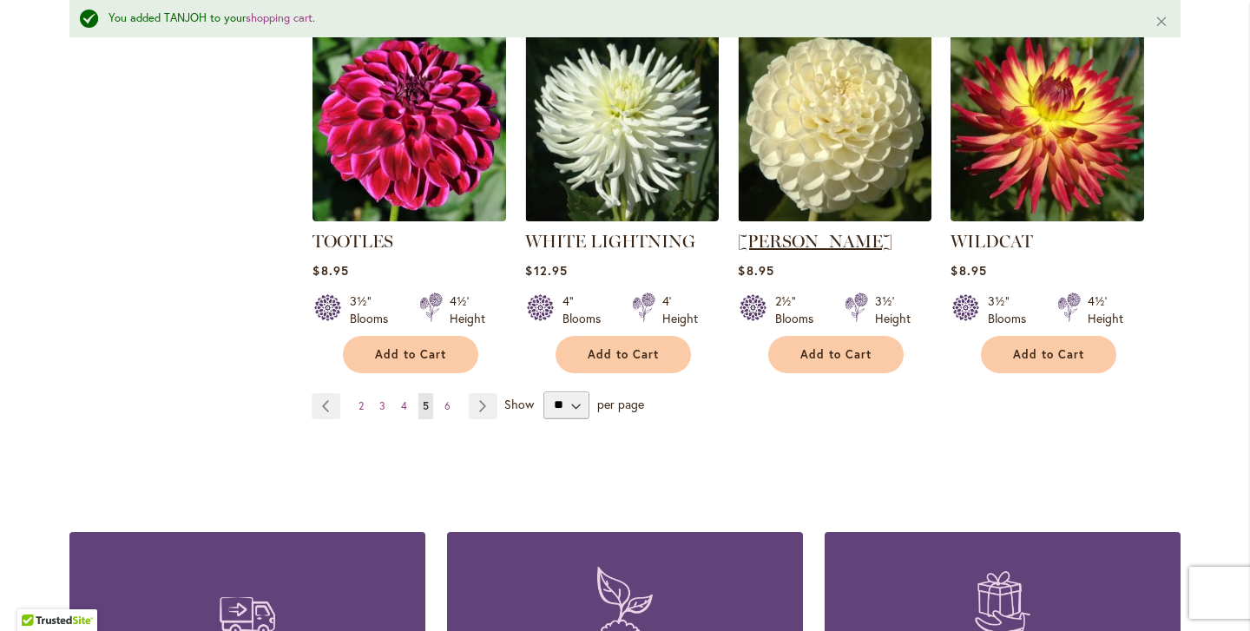
scroll to position [1534, 0]
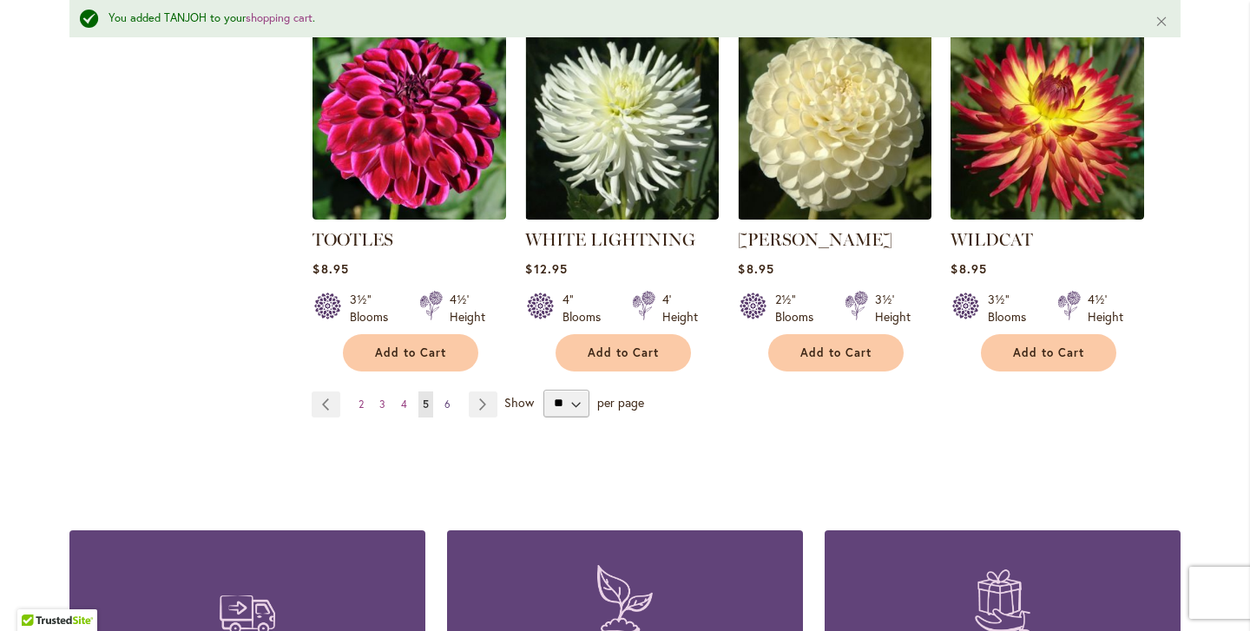
click at [443, 391] on link "Page 6" at bounding box center [447, 404] width 15 height 26
click at [426, 397] on span "5" at bounding box center [426, 403] width 6 height 13
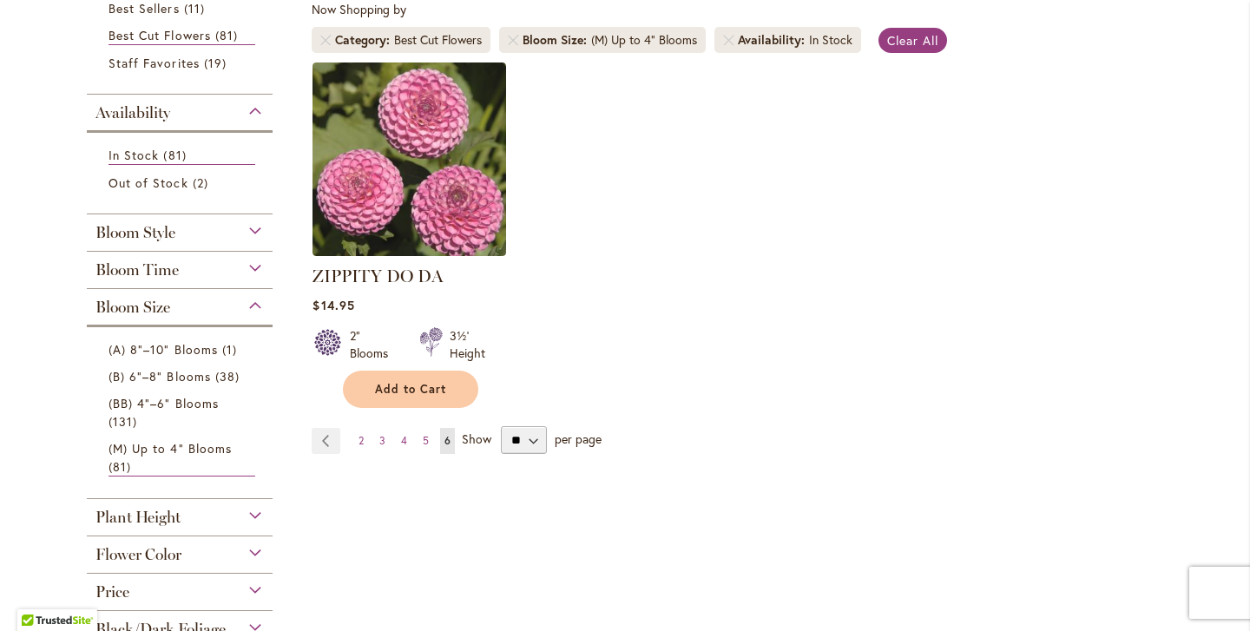
scroll to position [335, 0]
click at [431, 384] on span "Add to Cart" at bounding box center [410, 388] width 71 height 15
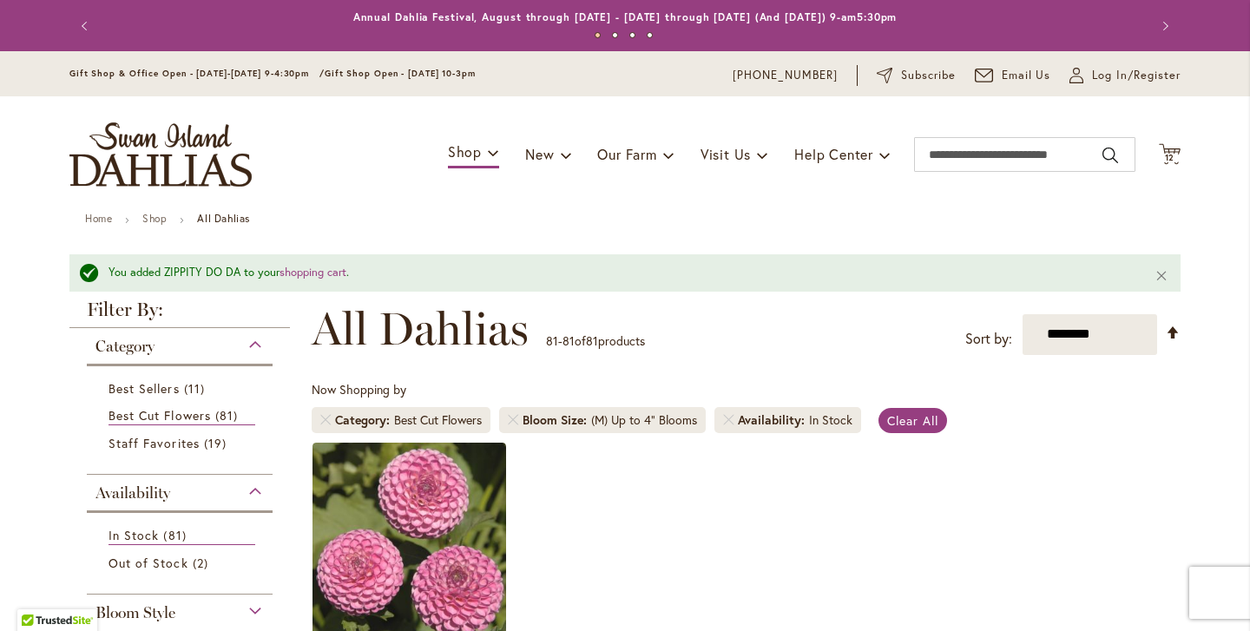
scroll to position [0, 0]
click at [1172, 152] on span "12" at bounding box center [1170, 157] width 10 height 11
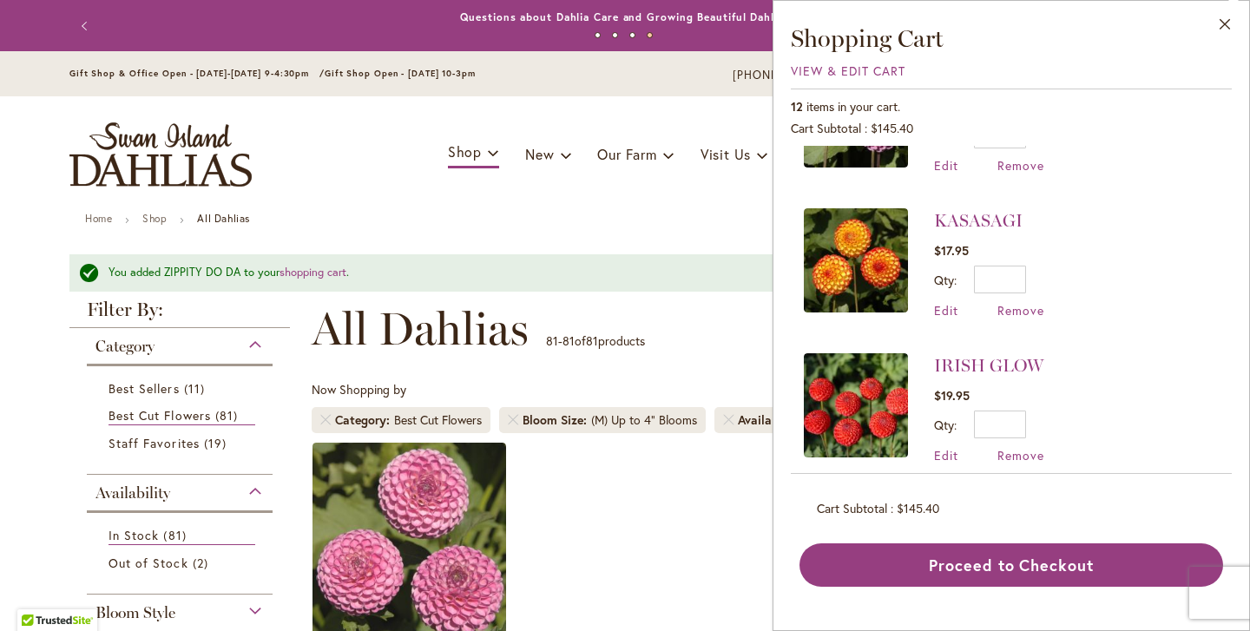
scroll to position [830, 0]
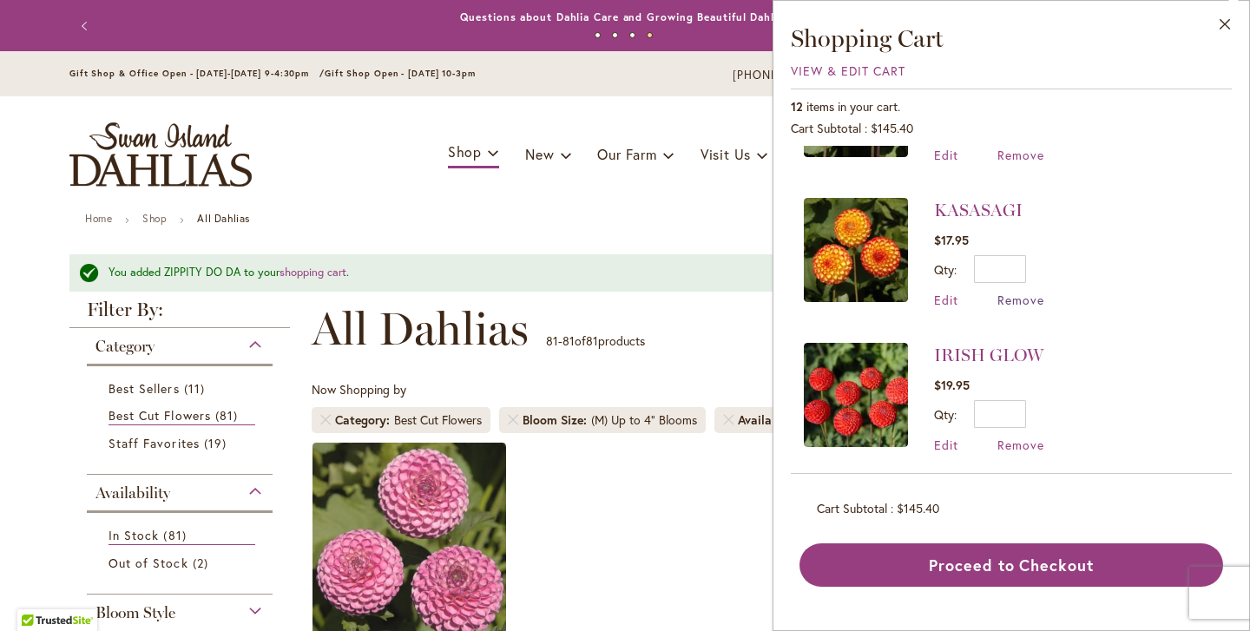
click at [1029, 304] on span "Remove" at bounding box center [1020, 300] width 47 height 16
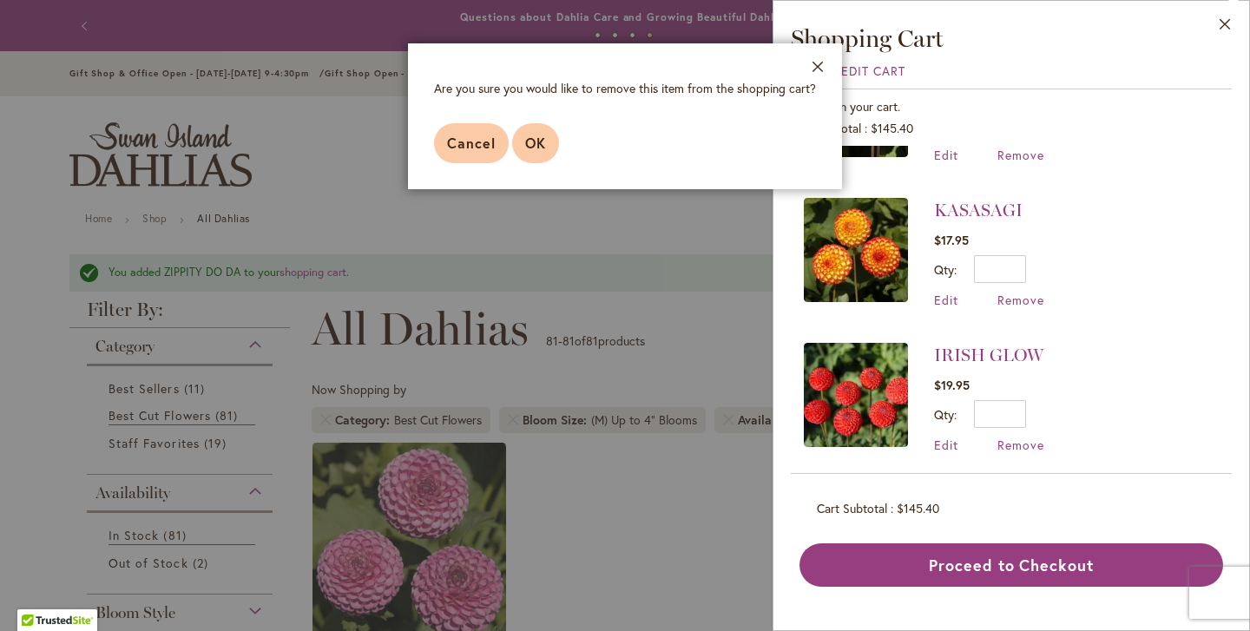
click at [542, 144] on span "OK" at bounding box center [535, 143] width 21 height 18
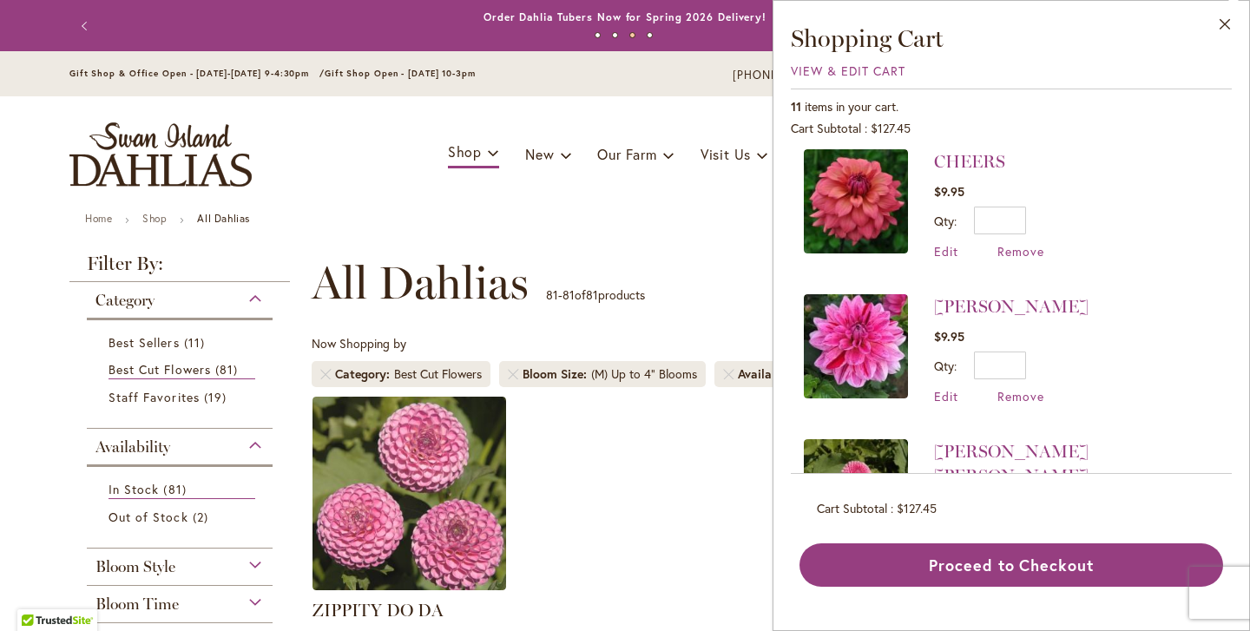
scroll to position [1027, 0]
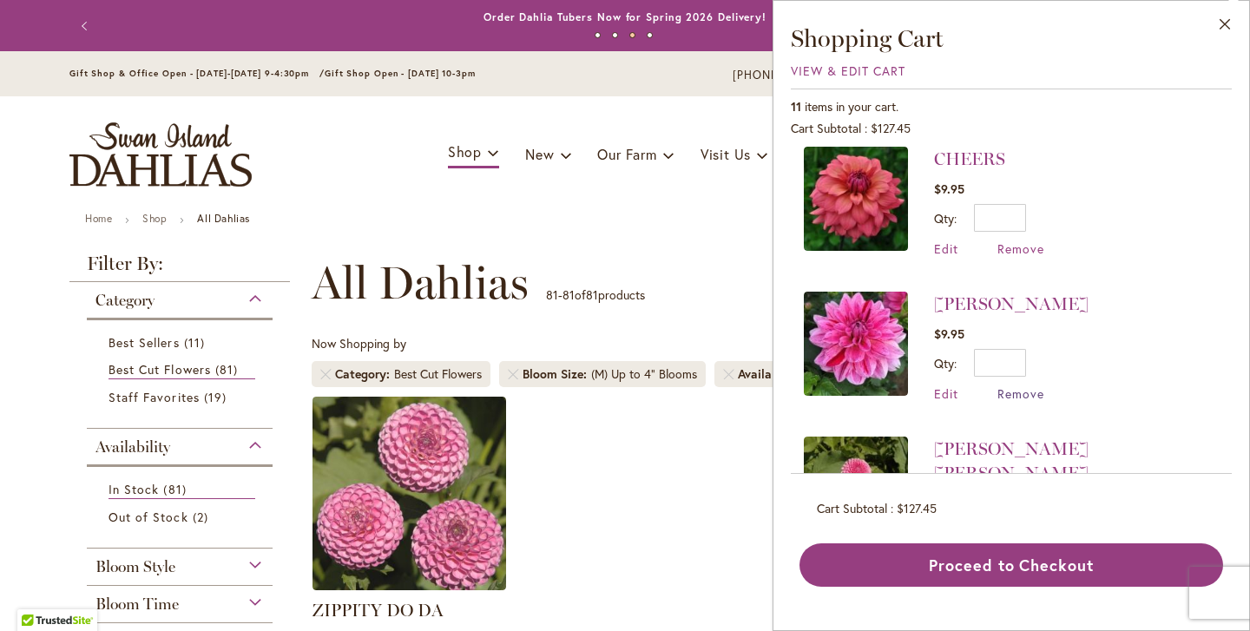
click at [1027, 391] on span "Remove" at bounding box center [1020, 393] width 47 height 16
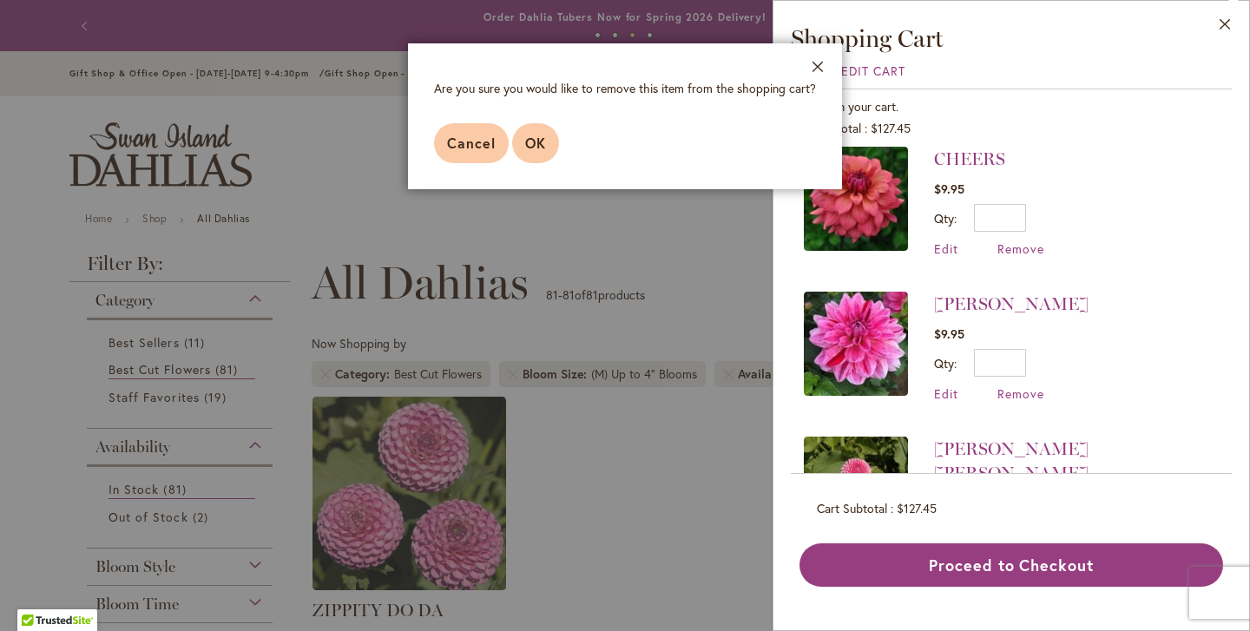
click at [539, 144] on span "OK" at bounding box center [535, 143] width 21 height 18
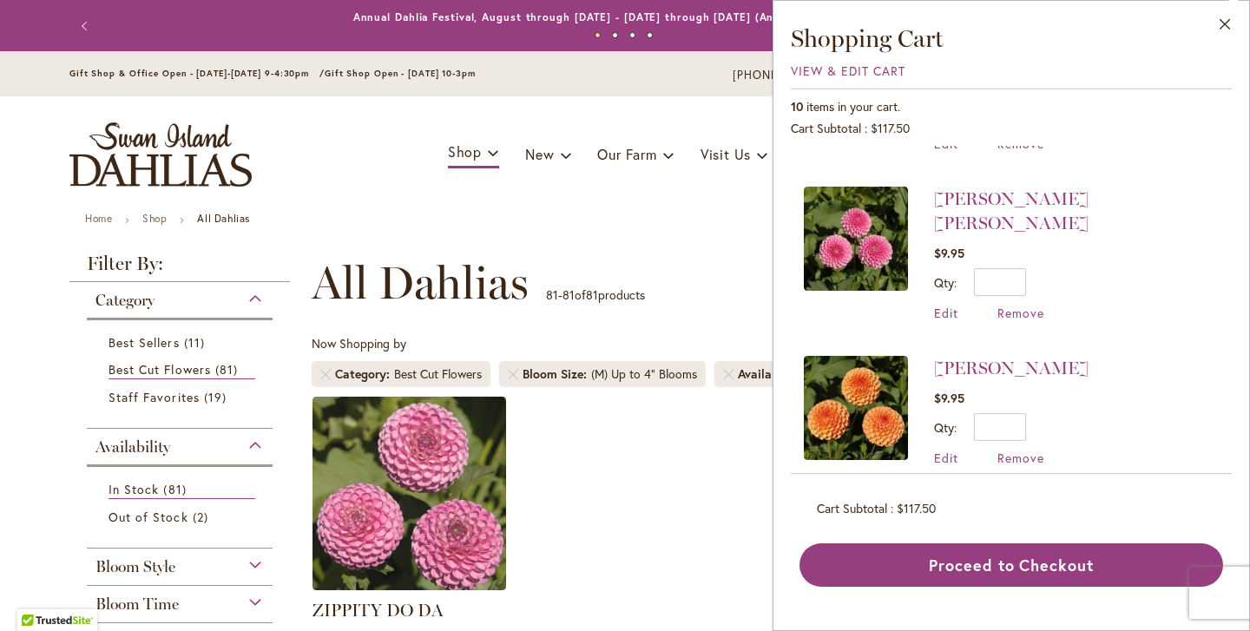
scroll to position [1131, 0]
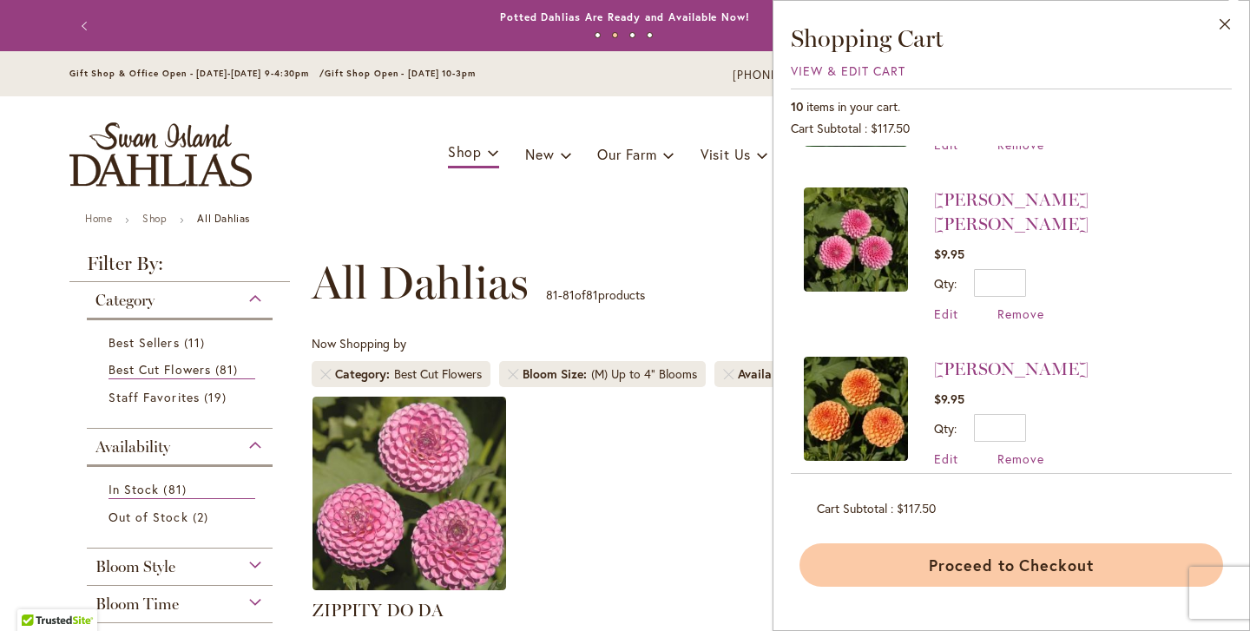
click at [1048, 563] on button "Proceed to Checkout" at bounding box center [1010, 564] width 423 height 43
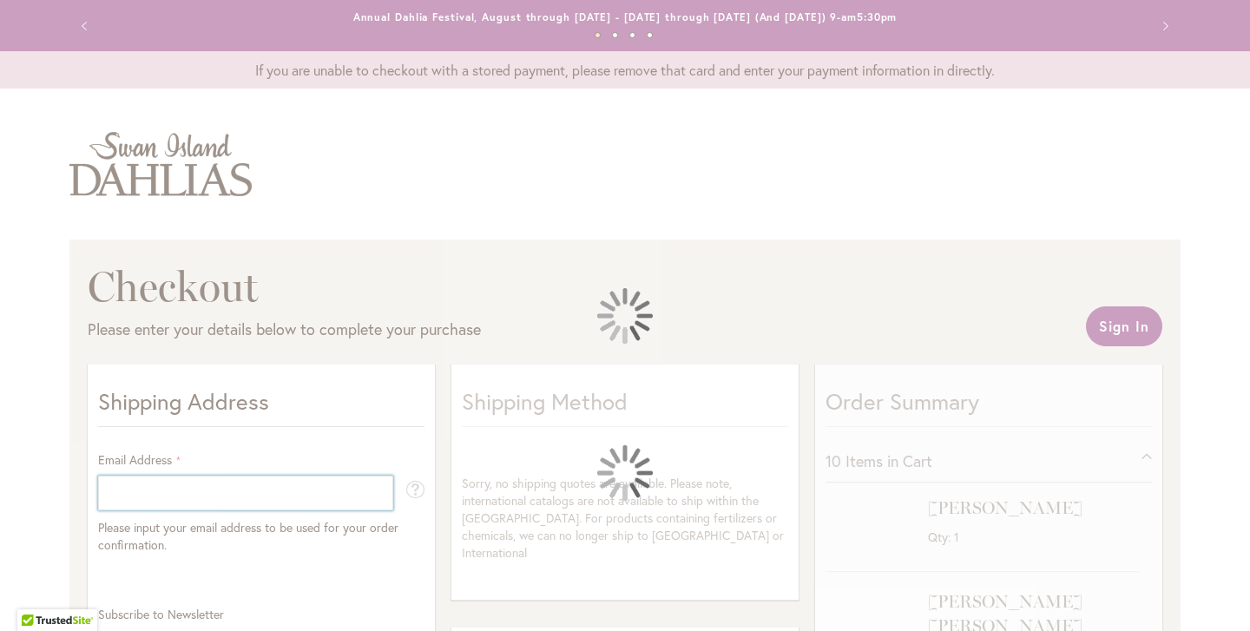
select select "**"
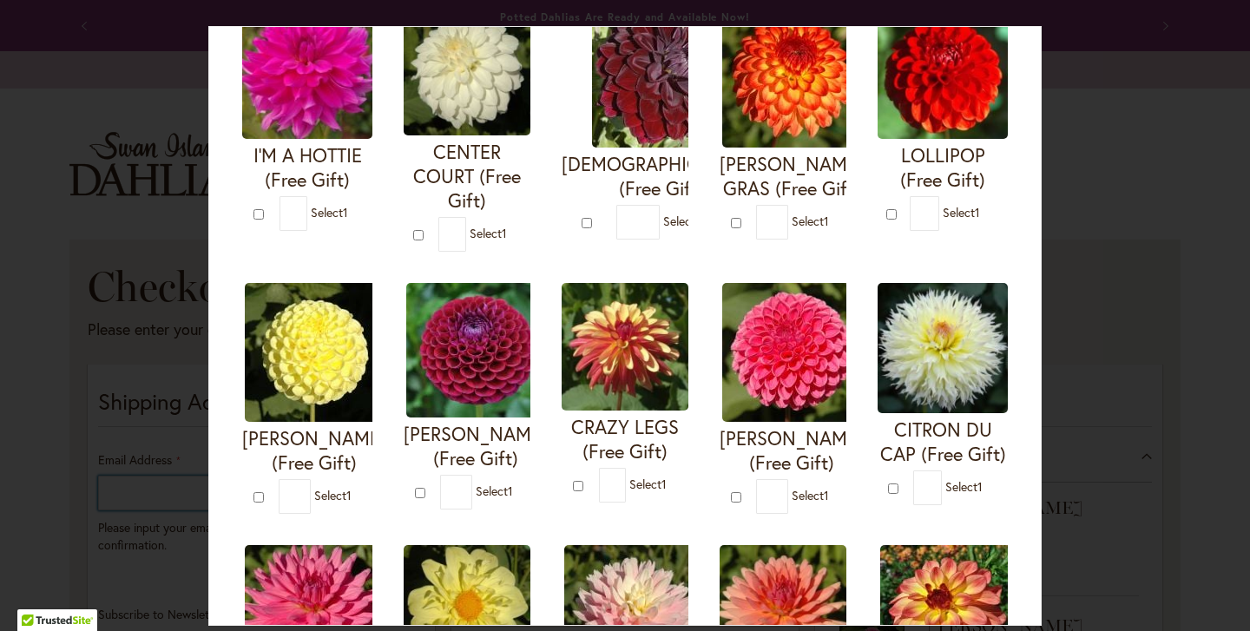
scroll to position [176, 0]
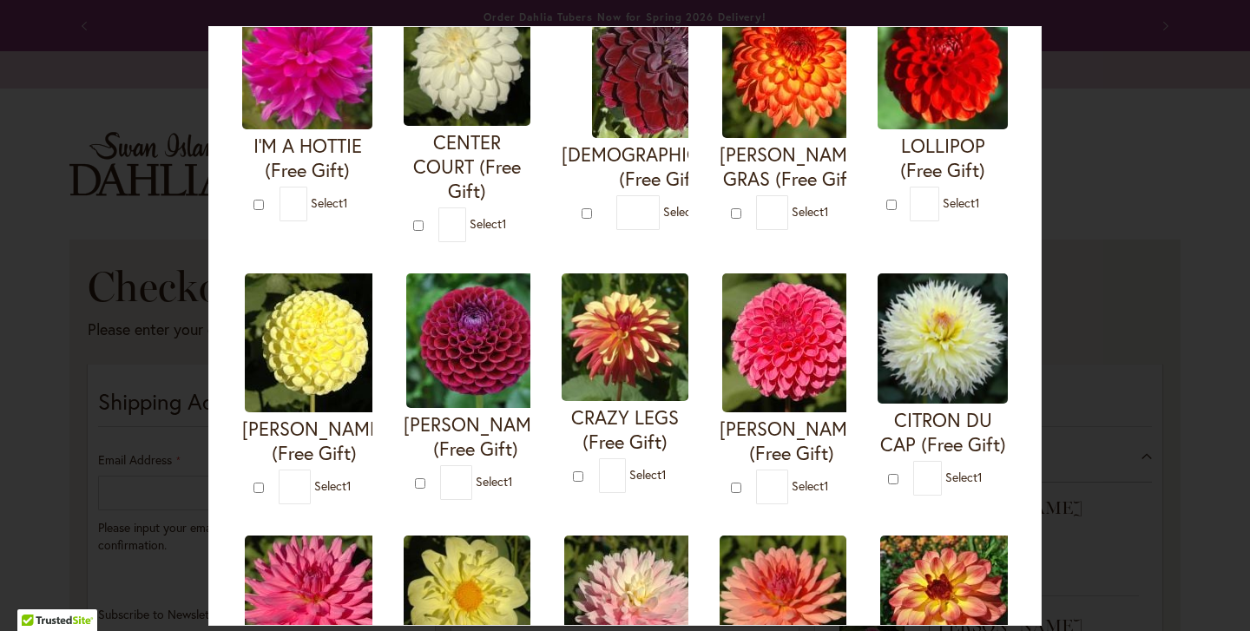
click at [795, 494] on span "Select 1" at bounding box center [809, 485] width 37 height 16
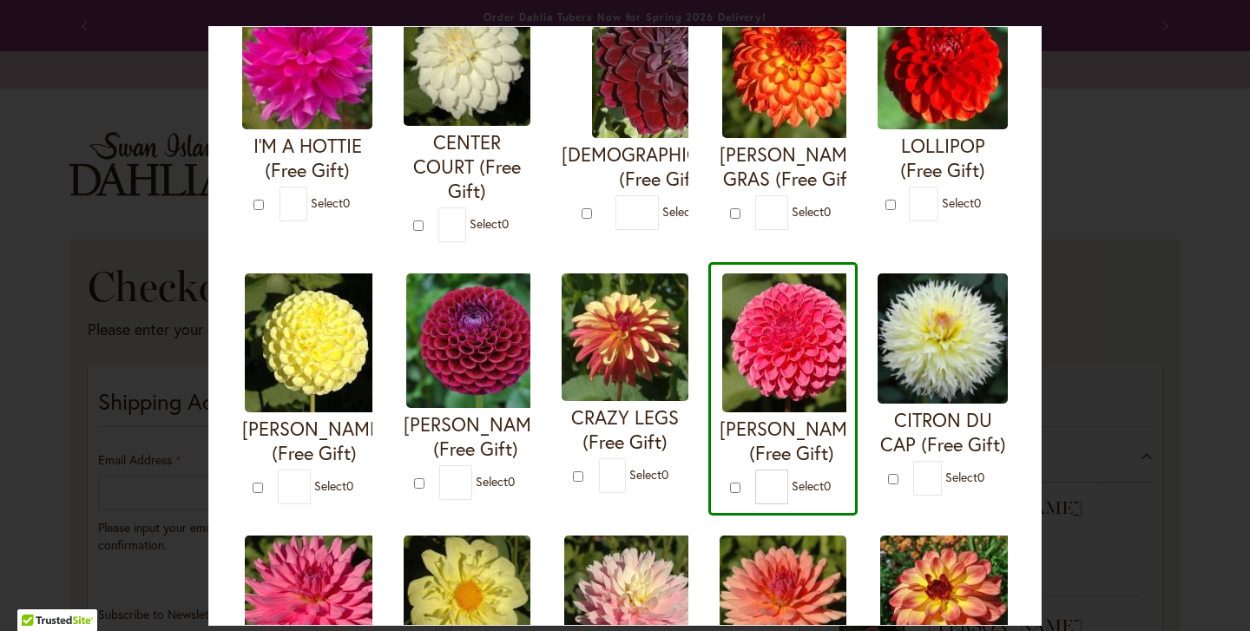
type input "*"
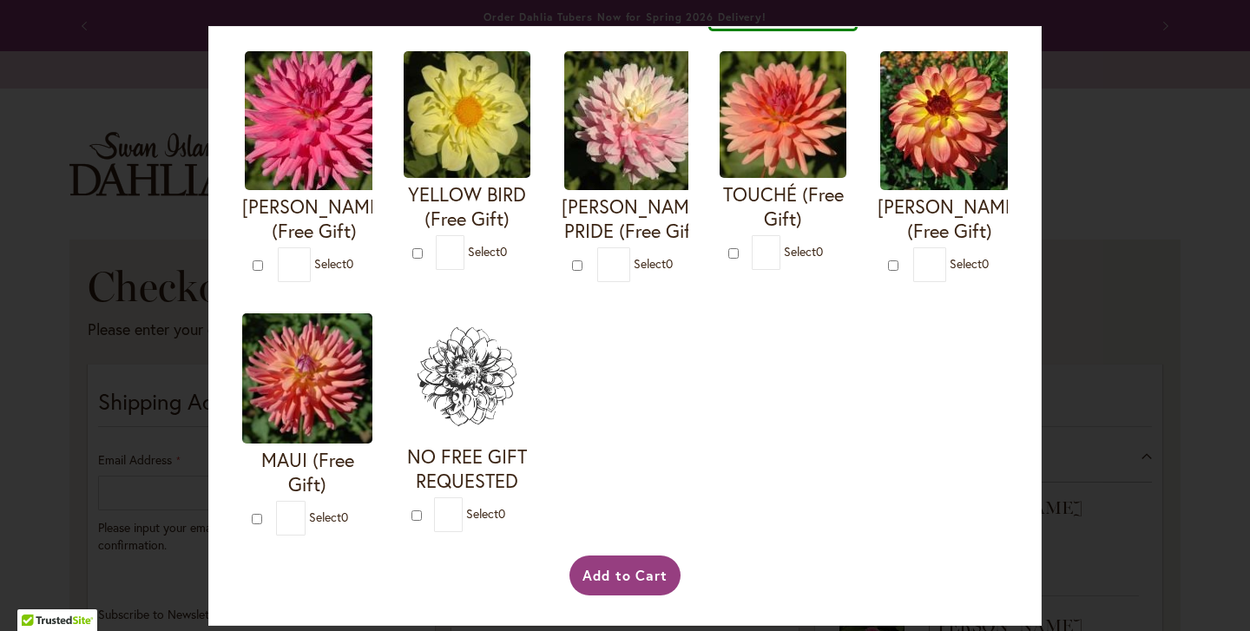
scroll to position [683, 0]
click at [623, 570] on button "Add to Cart" at bounding box center [625, 575] width 112 height 40
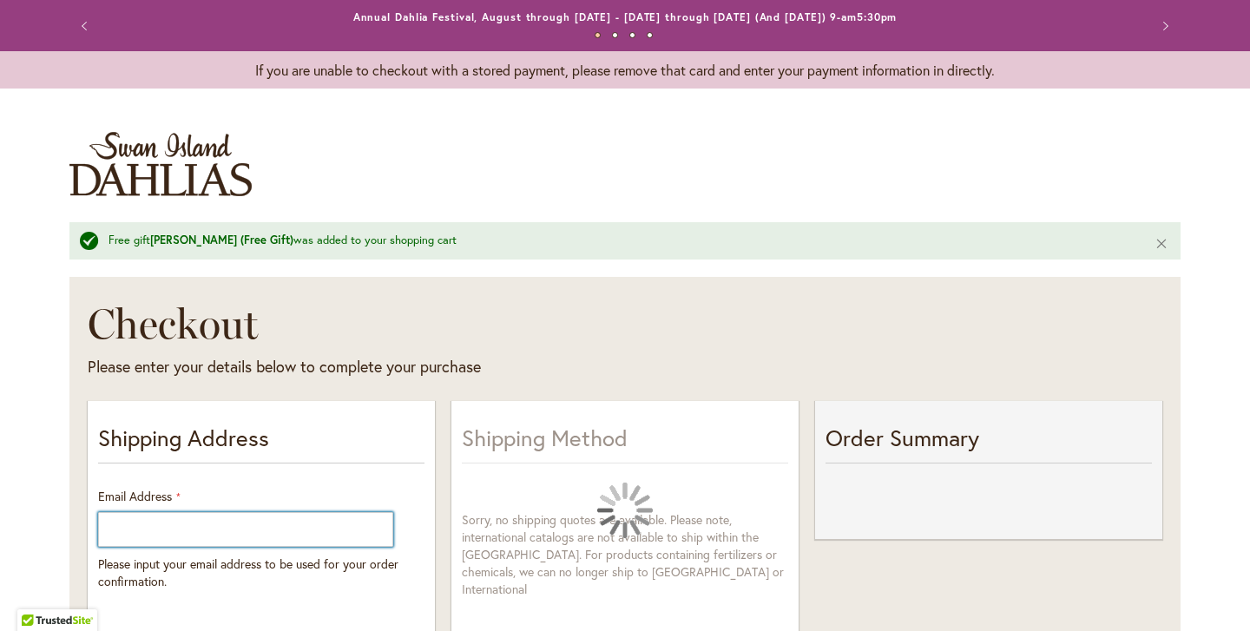
select select "**"
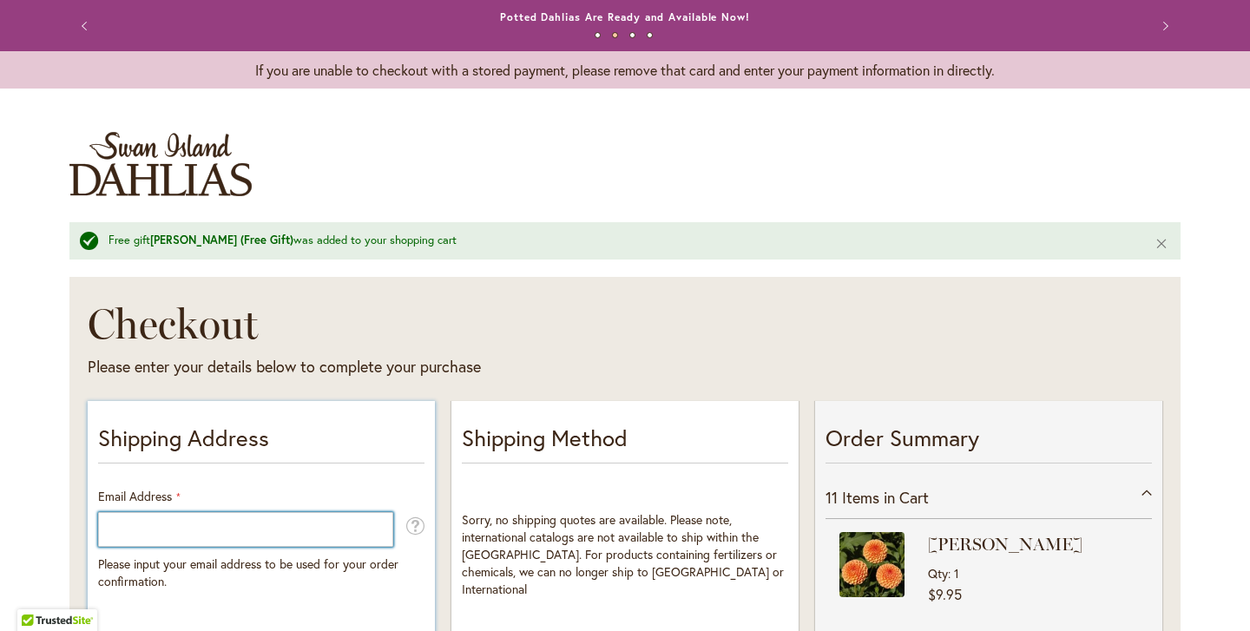
type input "**********"
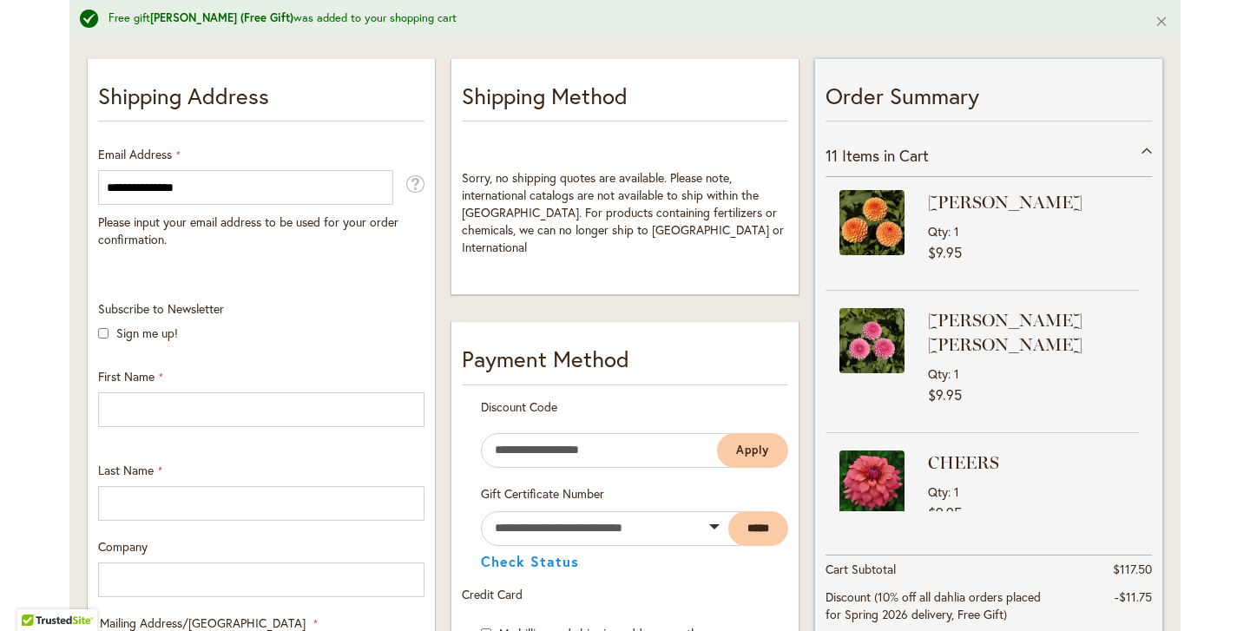
scroll to position [3, 0]
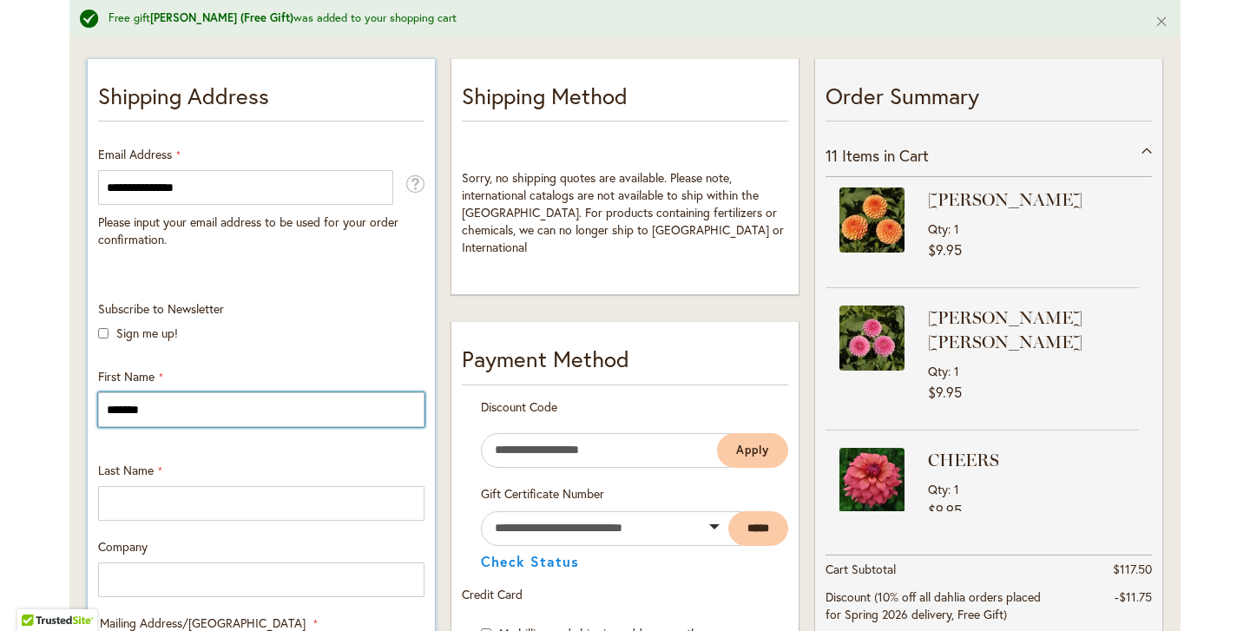
type input "*****"
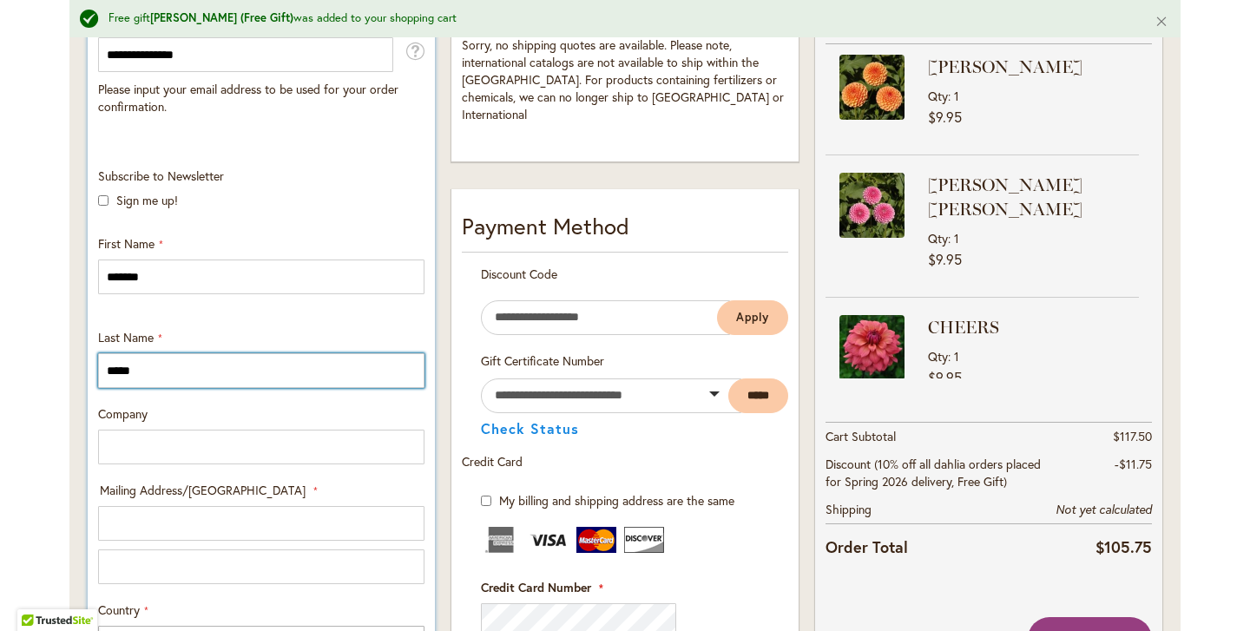
scroll to position [483, 0]
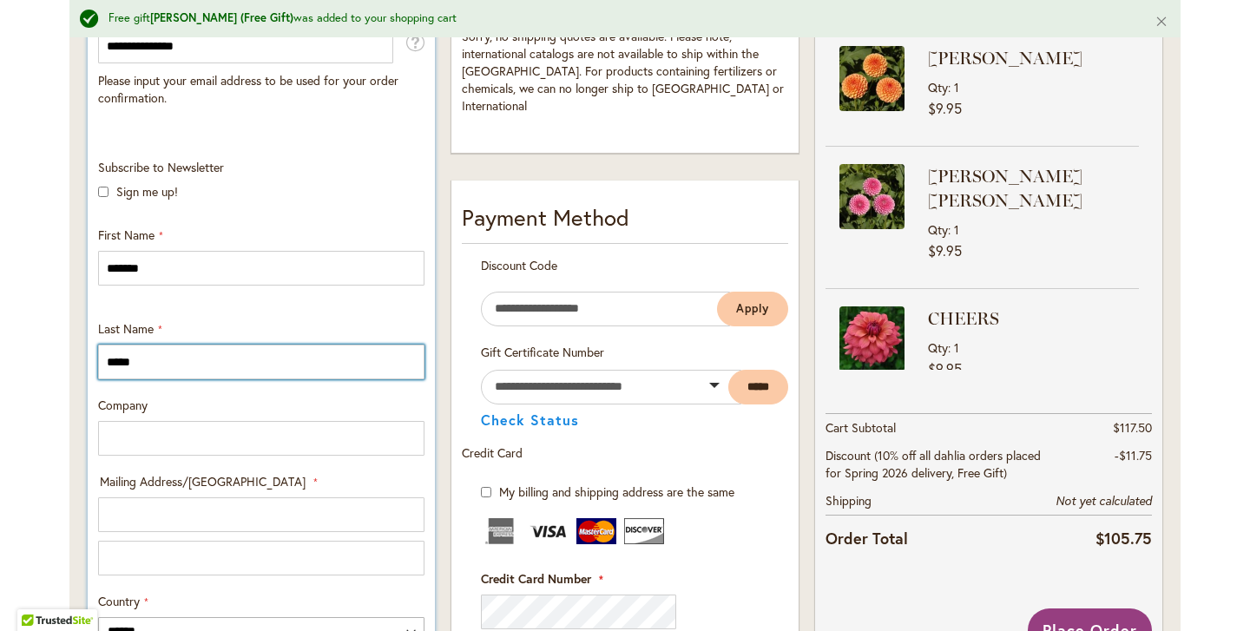
type input "*****"
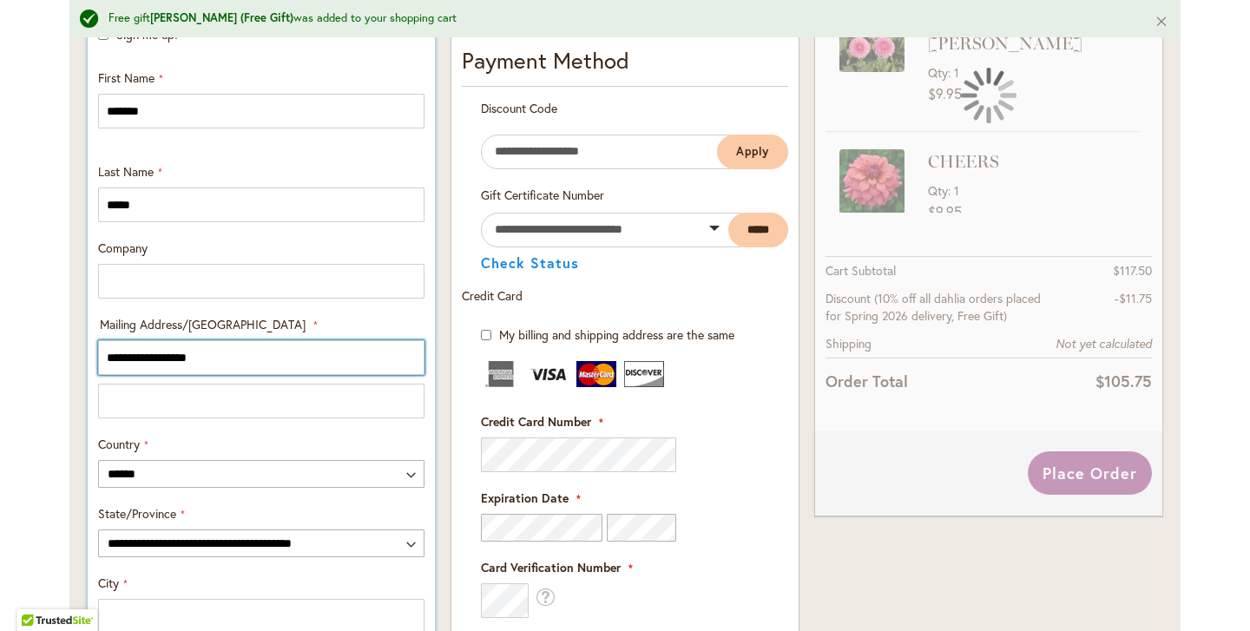
scroll to position [645, 0]
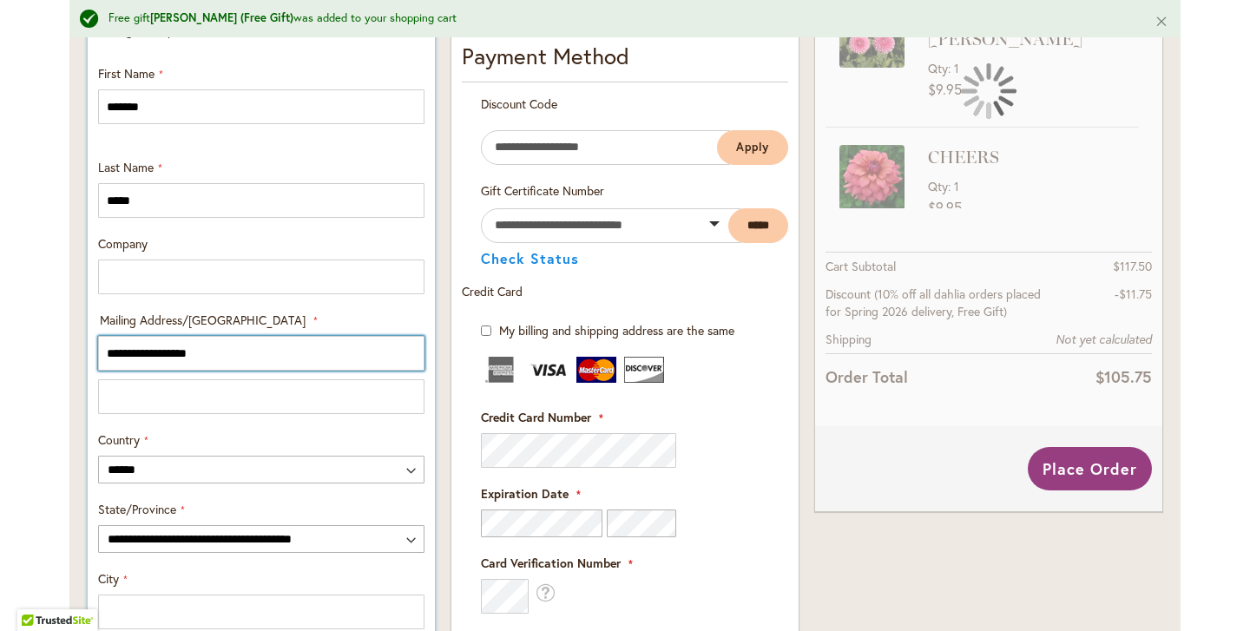
type input "**********"
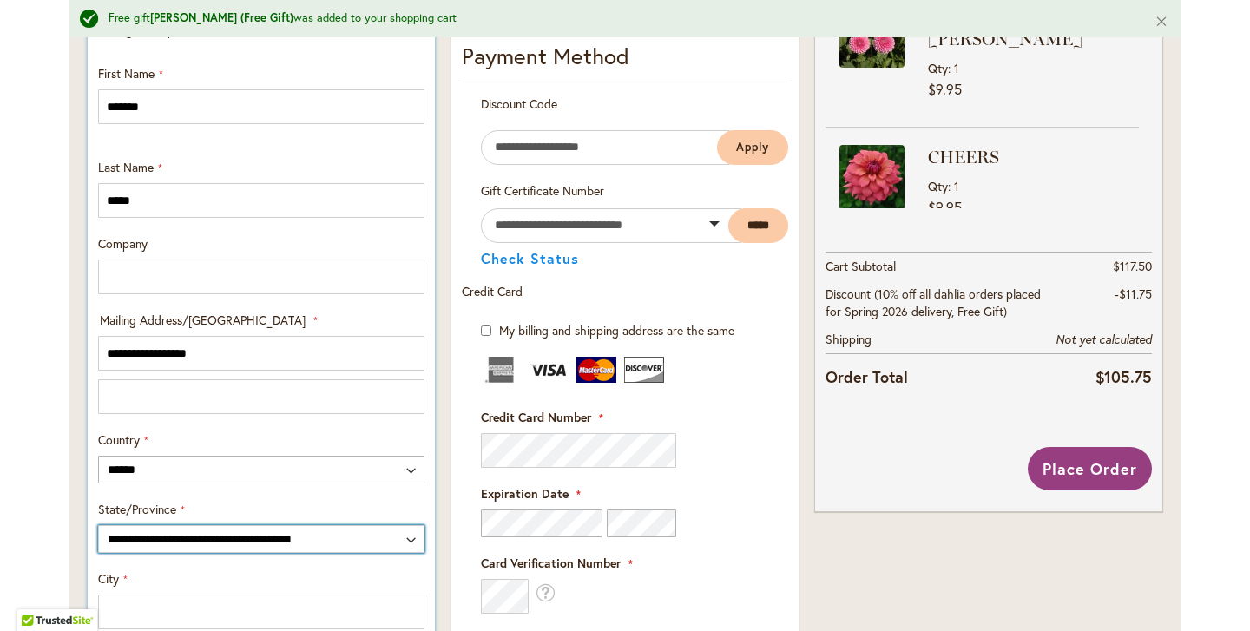
select select "**"
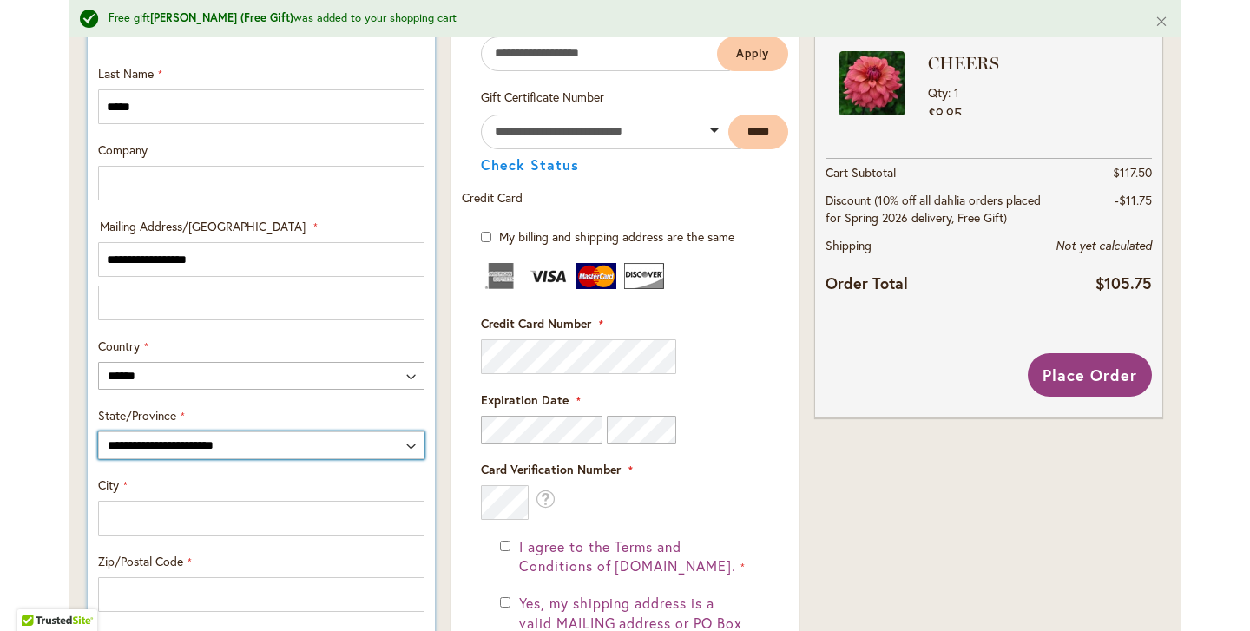
scroll to position [744, 0]
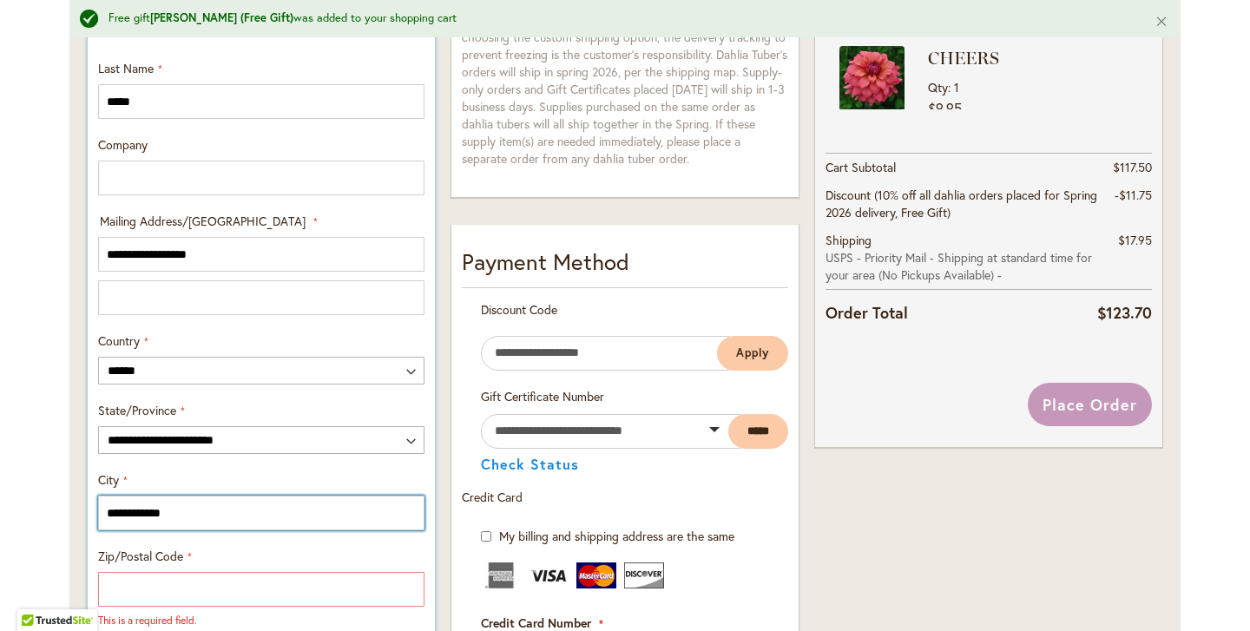
type input "**********"
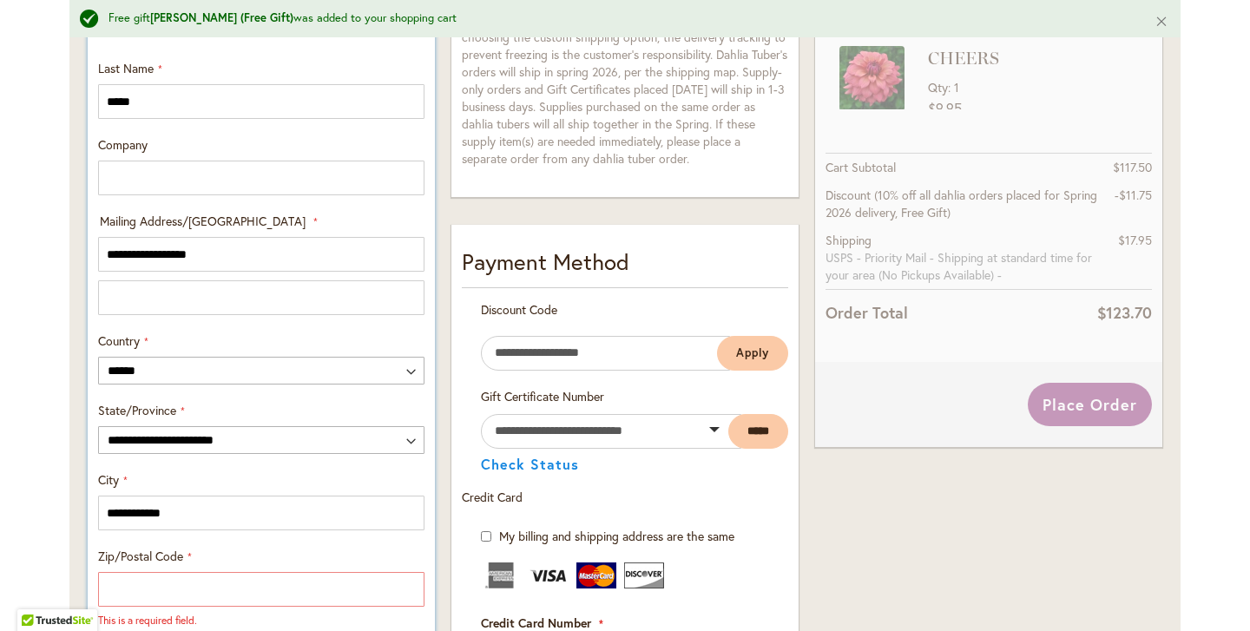
click at [318, 556] on div "Zip/Postal Code This is a required field." at bounding box center [261, 588] width 338 height 80
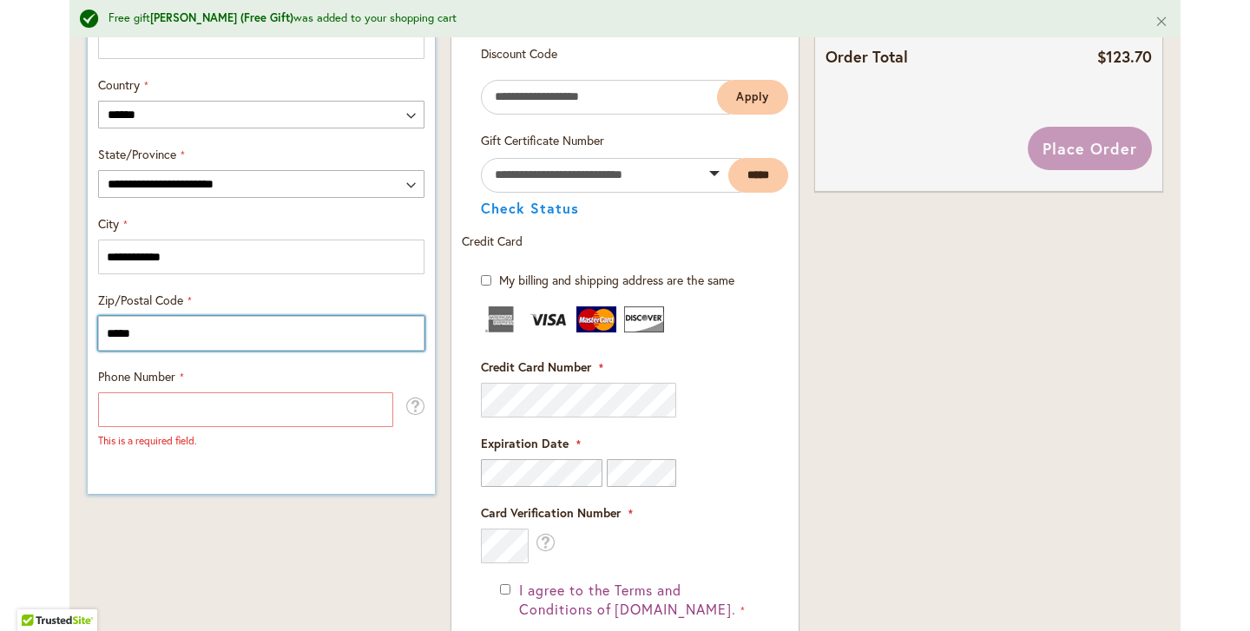
scroll to position [1013, 0]
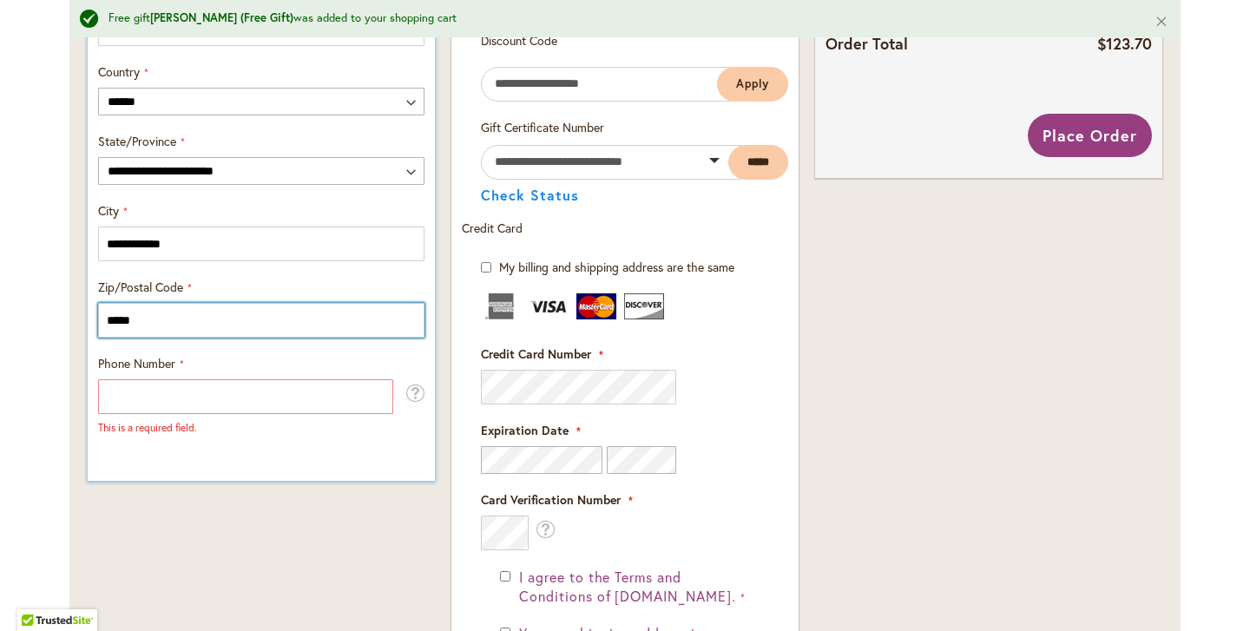
type input "*****"
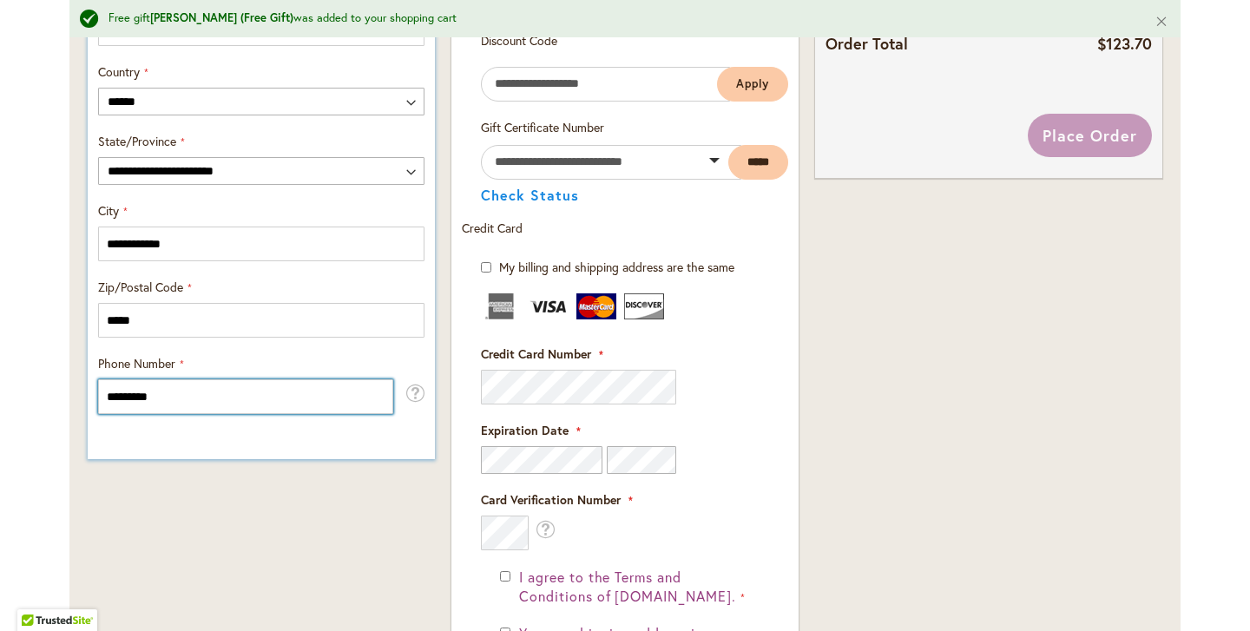
type input "**********"
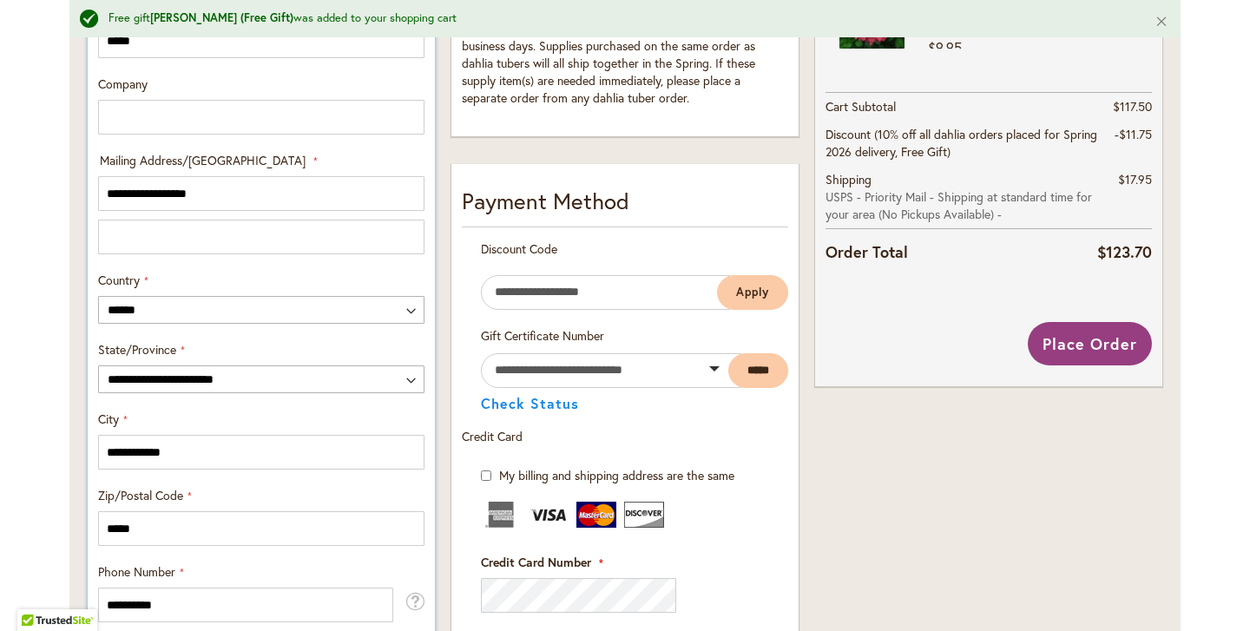
scroll to position [804, 0]
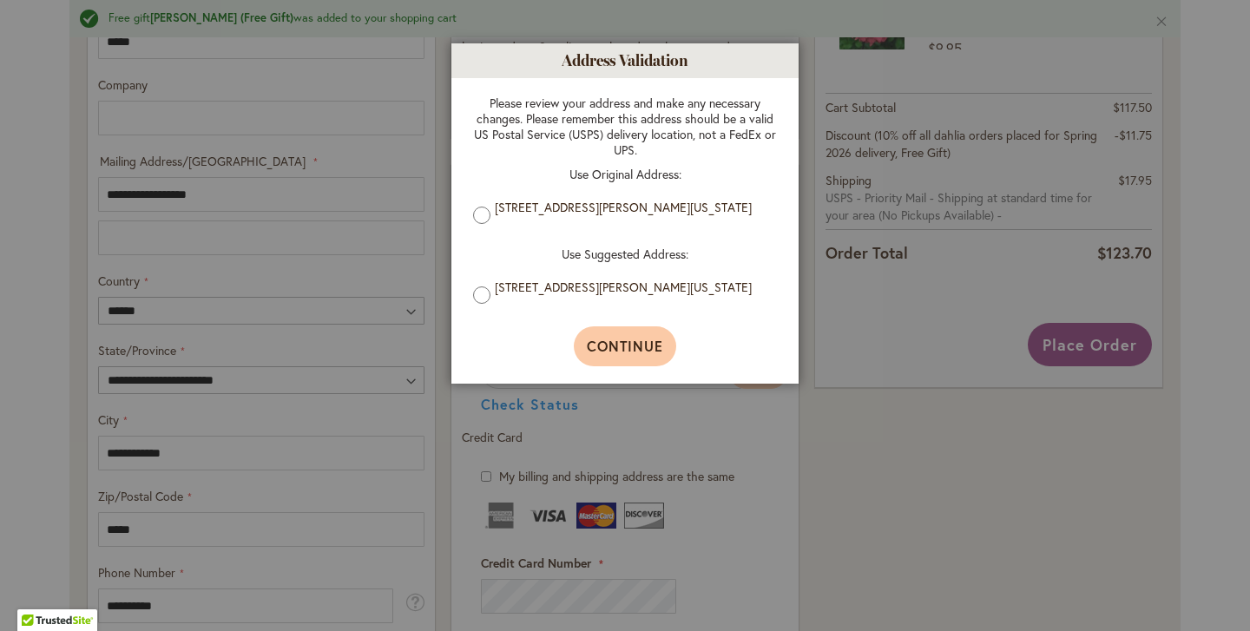
click at [623, 348] on span "Continue" at bounding box center [625, 346] width 77 height 18
type input "**********"
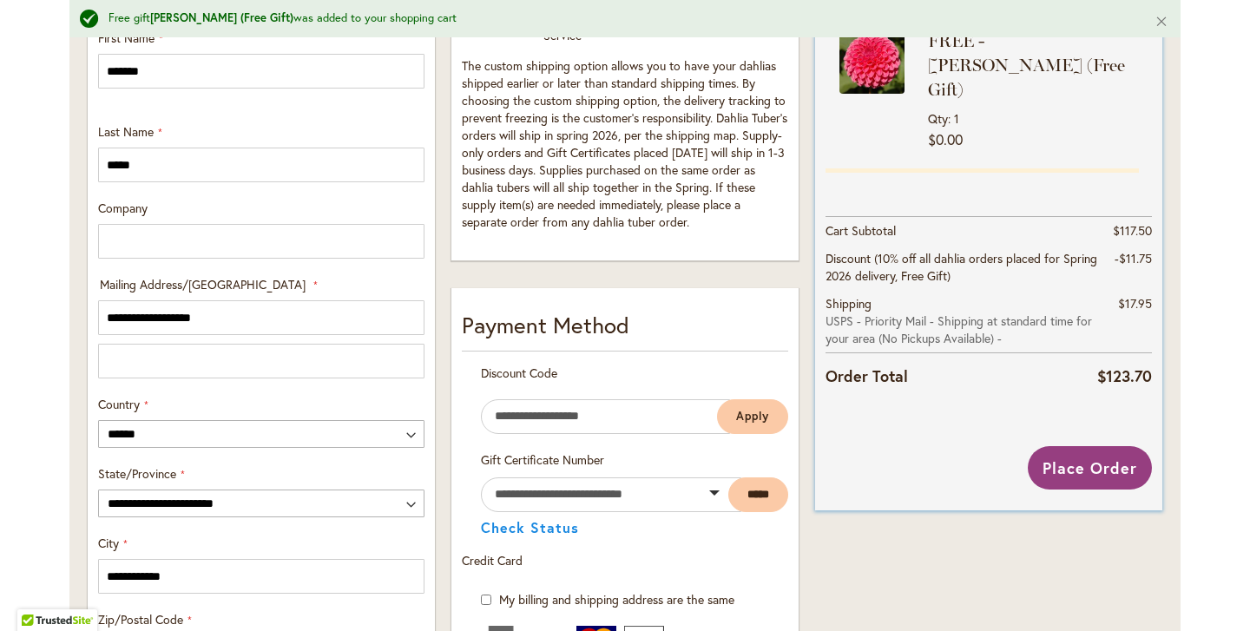
scroll to position [681, 0]
click at [864, 178] on div "FREE!" at bounding box center [992, 185] width 257 height 15
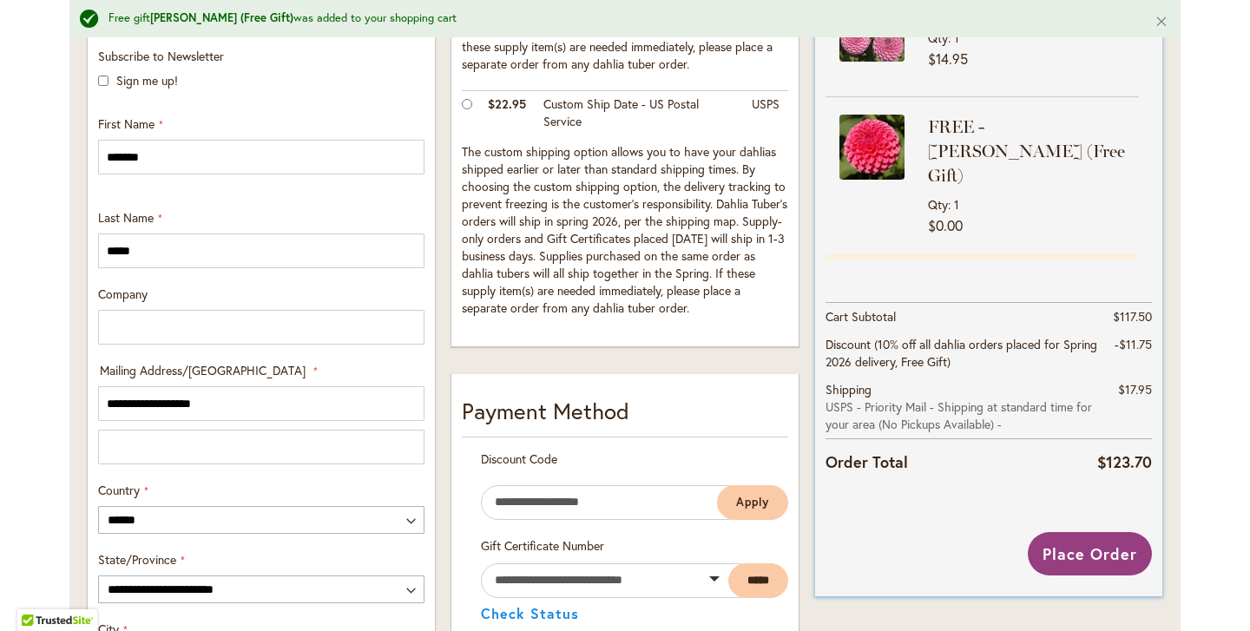
scroll to position [594, 0]
click at [1086, 546] on span "Place Order" at bounding box center [1089, 554] width 95 height 21
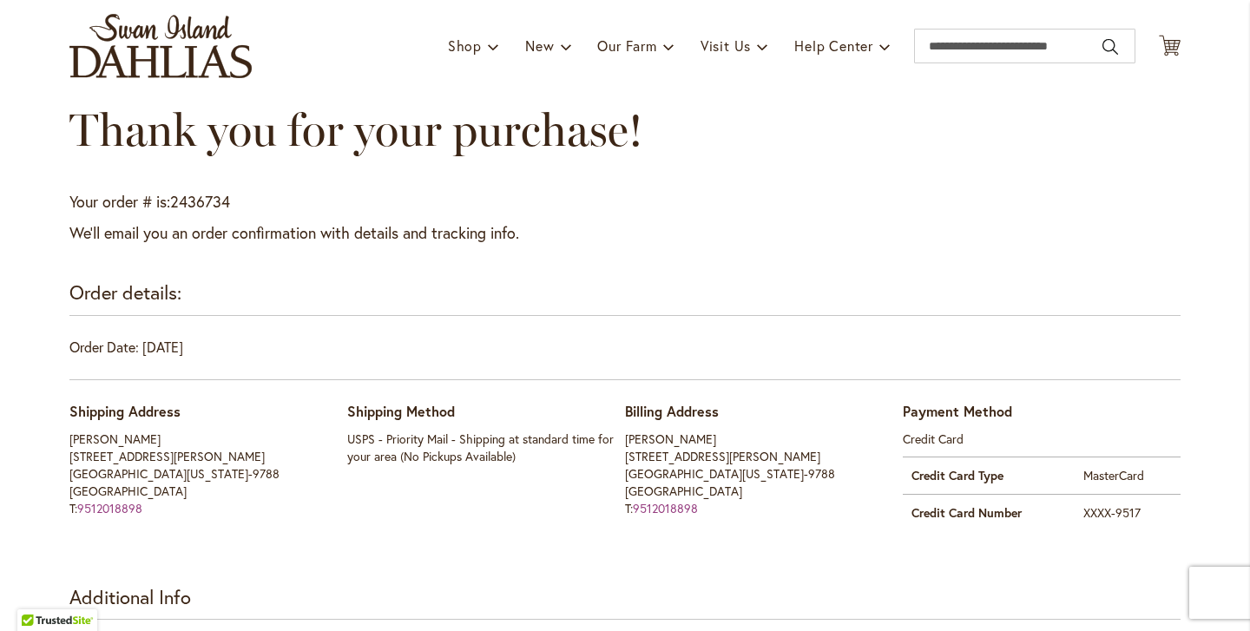
scroll to position [122, 0]
